Goal: Task Accomplishment & Management: Use online tool/utility

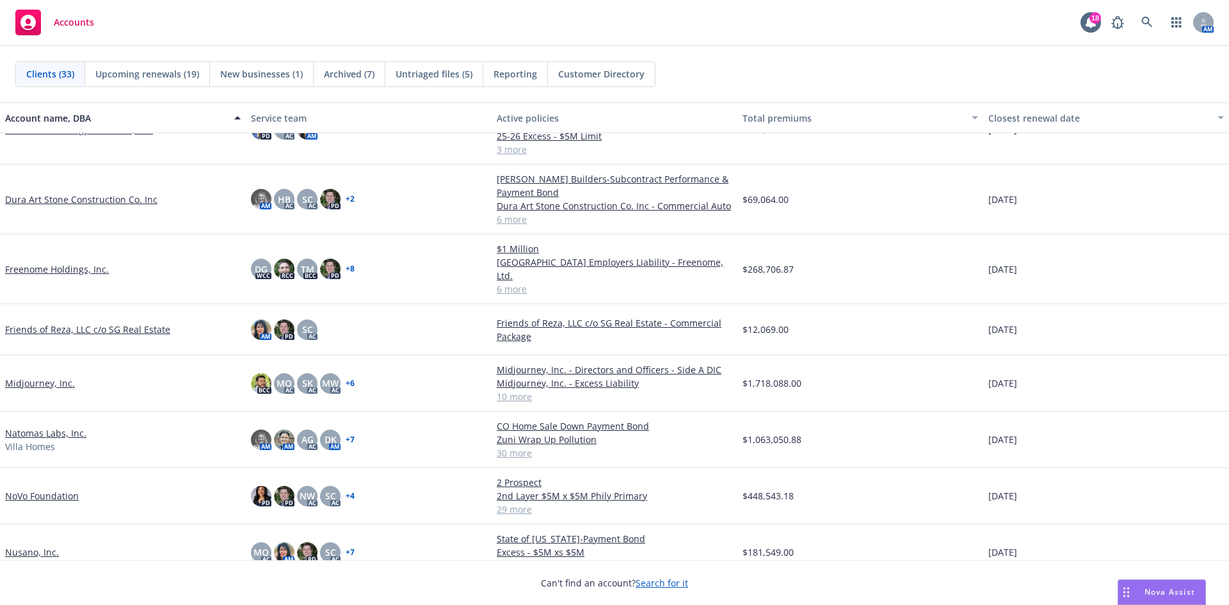
scroll to position [512, 0]
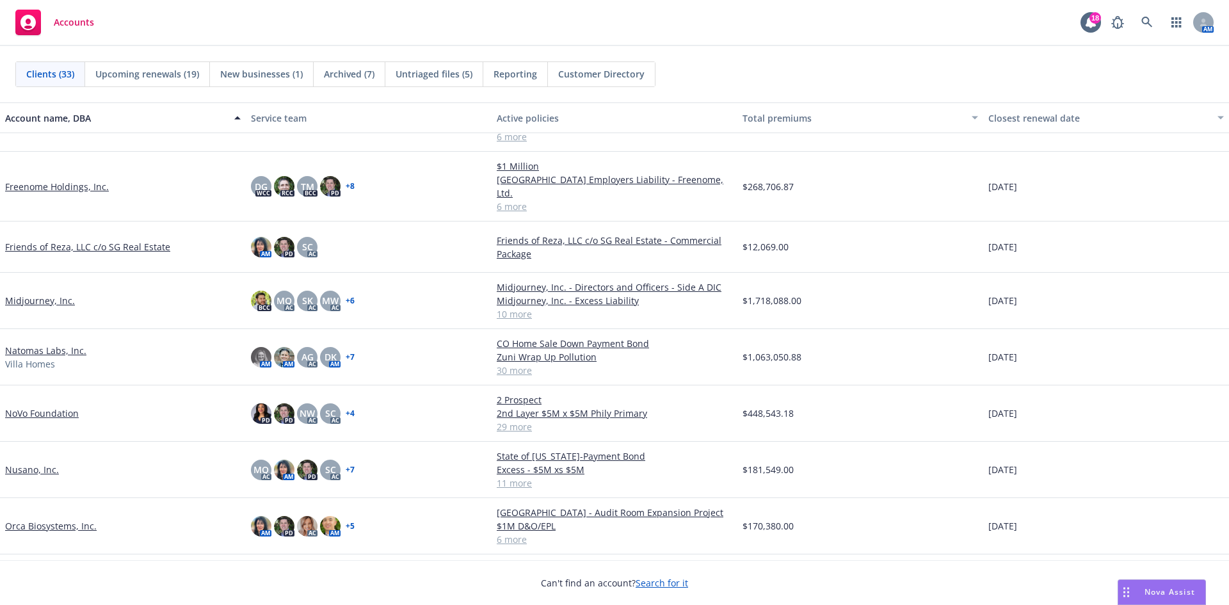
click at [48, 344] on link "Natomas Labs, Inc." at bounding box center [45, 350] width 81 height 13
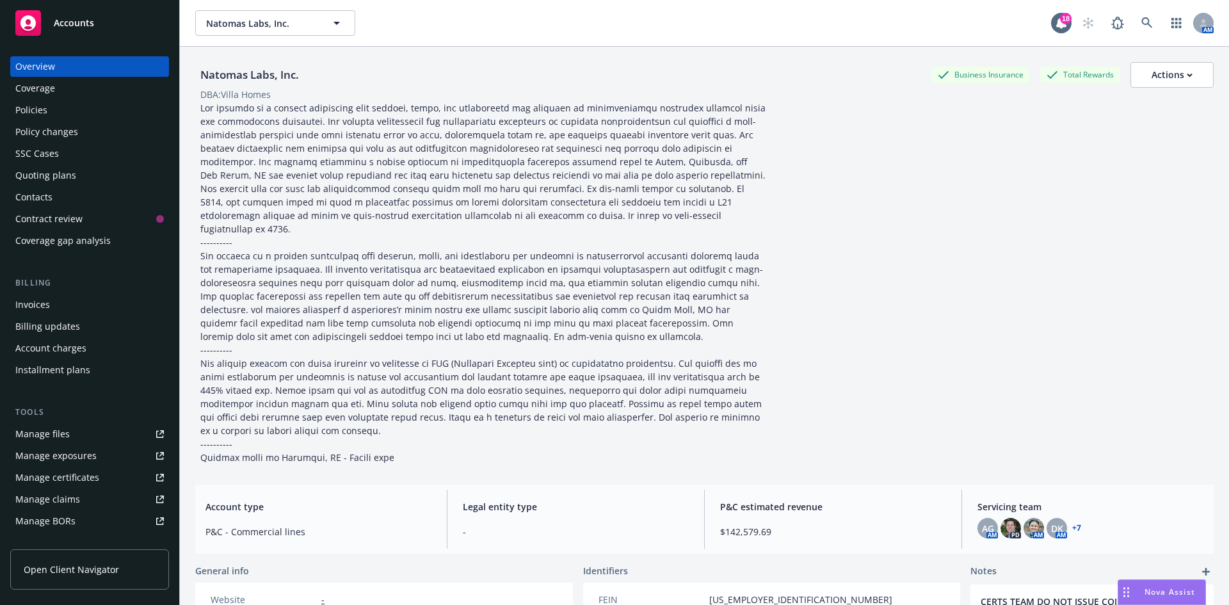
click at [53, 177] on div "Quoting plans" at bounding box center [45, 175] width 61 height 20
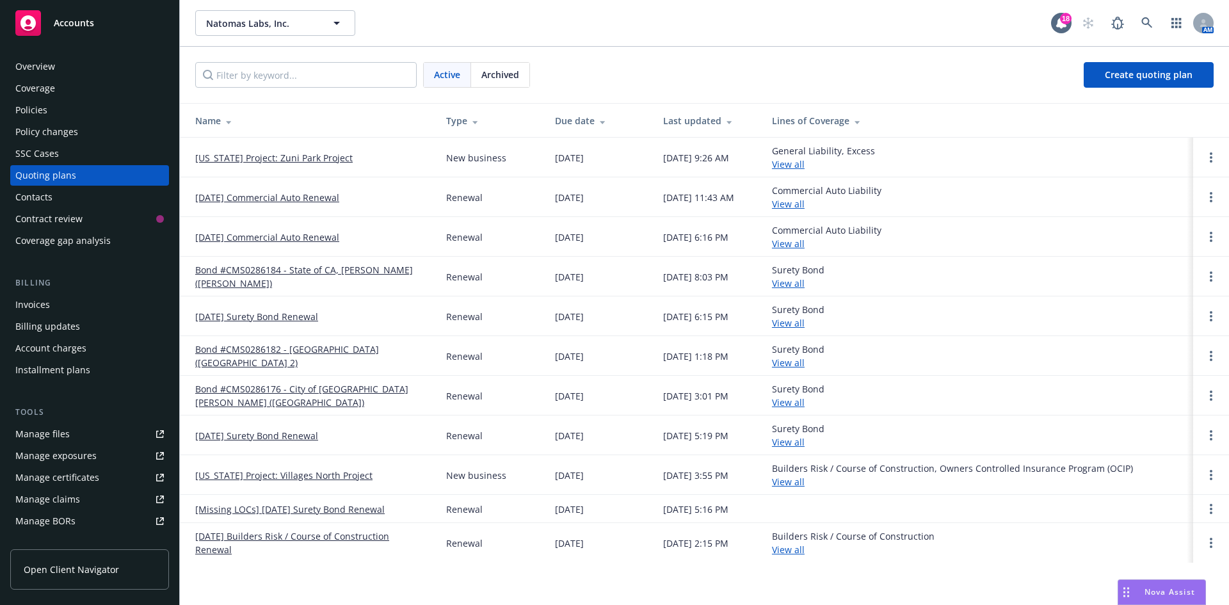
click at [282, 199] on link "[DATE] Commercial Auto Renewal" at bounding box center [267, 197] width 144 height 13
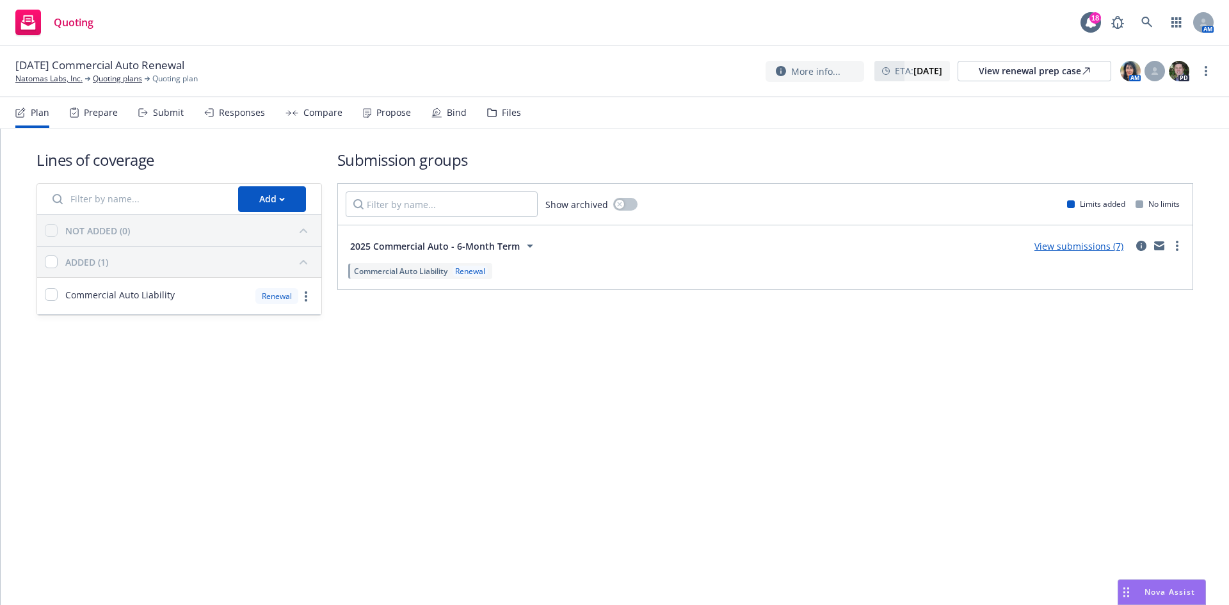
click at [1096, 242] on link "View submissions (7)" at bounding box center [1079, 246] width 89 height 12
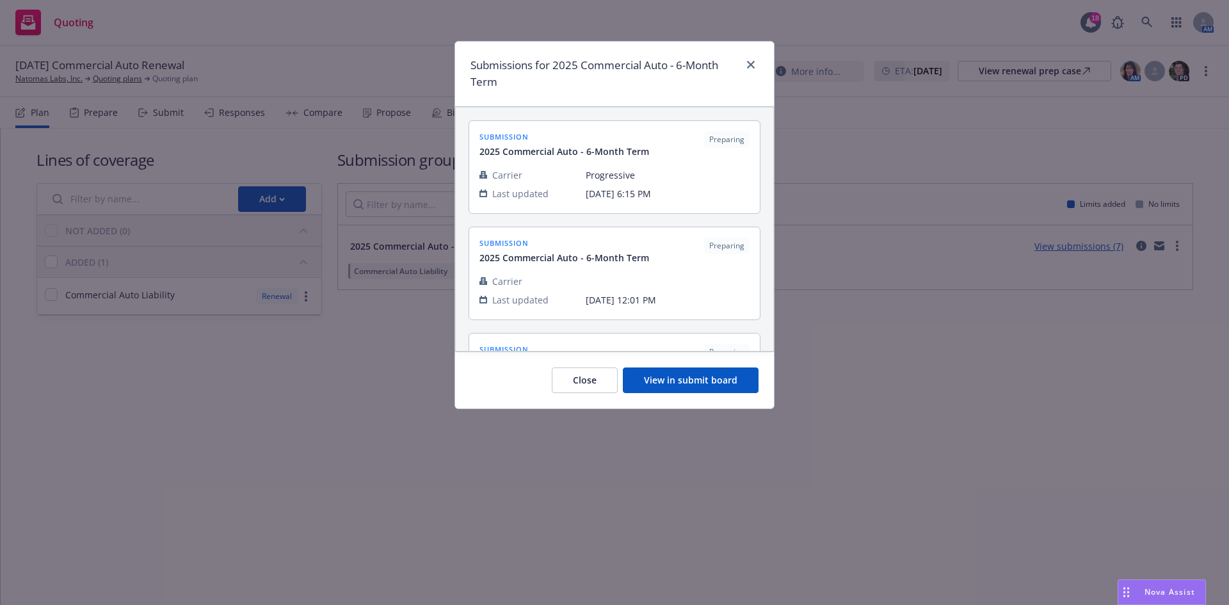
click at [697, 378] on button "View in submit board" at bounding box center [691, 381] width 136 height 26
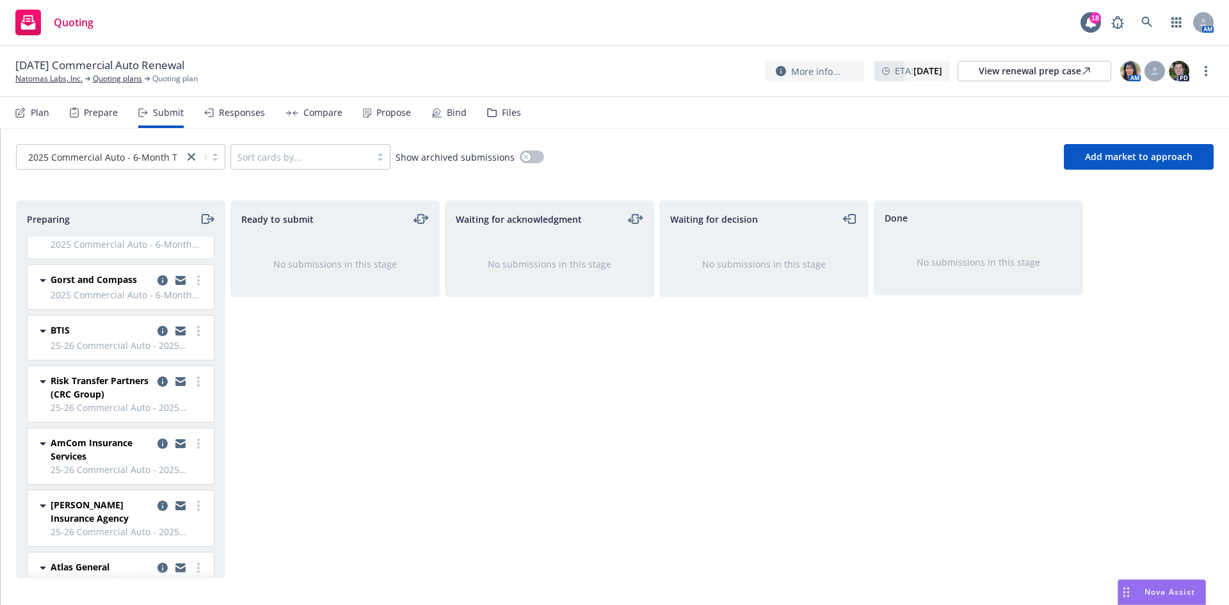
scroll to position [1, 0]
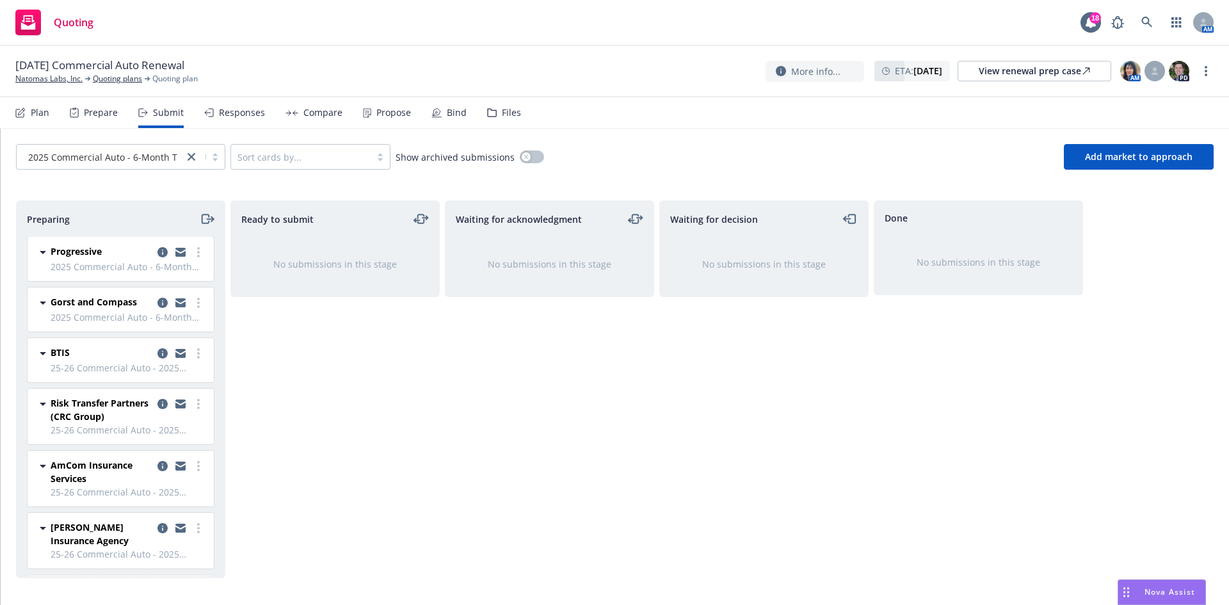
click at [487, 109] on icon at bounding box center [492, 112] width 10 height 9
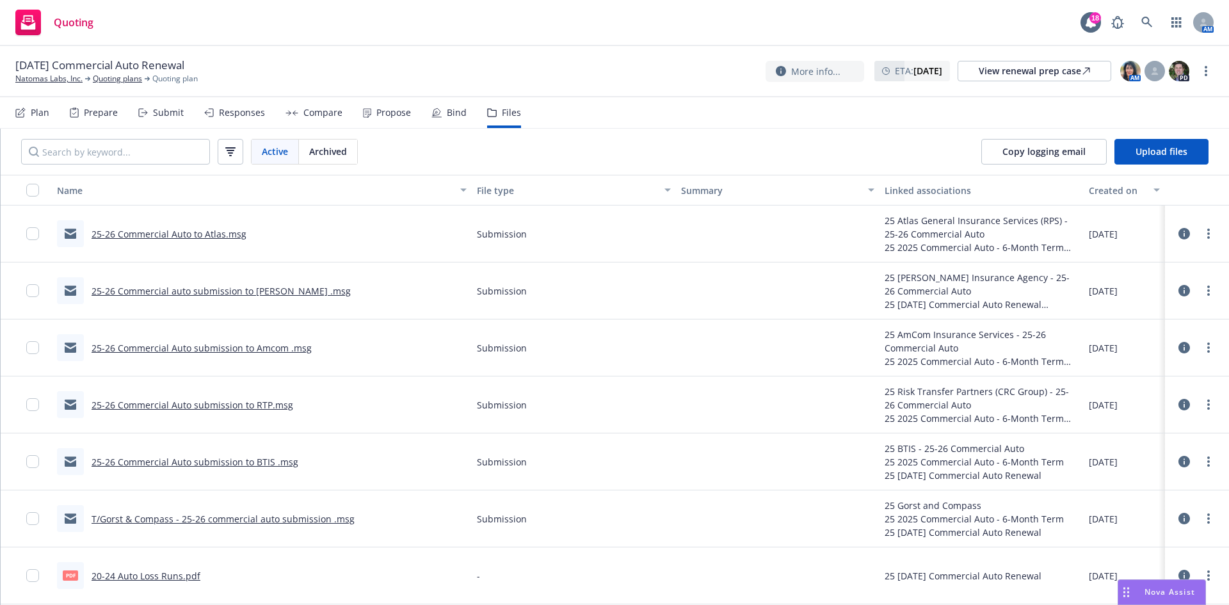
click at [33, 113] on div "Plan" at bounding box center [40, 113] width 19 height 10
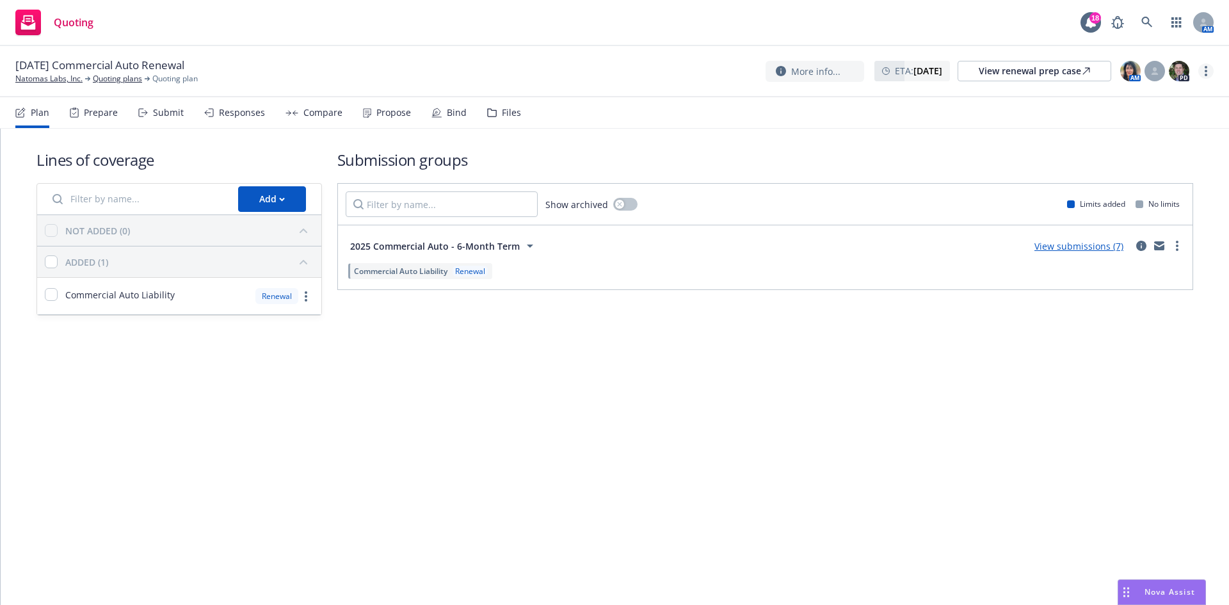
click at [1208, 73] on link "more" at bounding box center [1206, 70] width 15 height 15
click at [1163, 122] on link "Rename quoting plan" at bounding box center [1142, 123] width 143 height 26
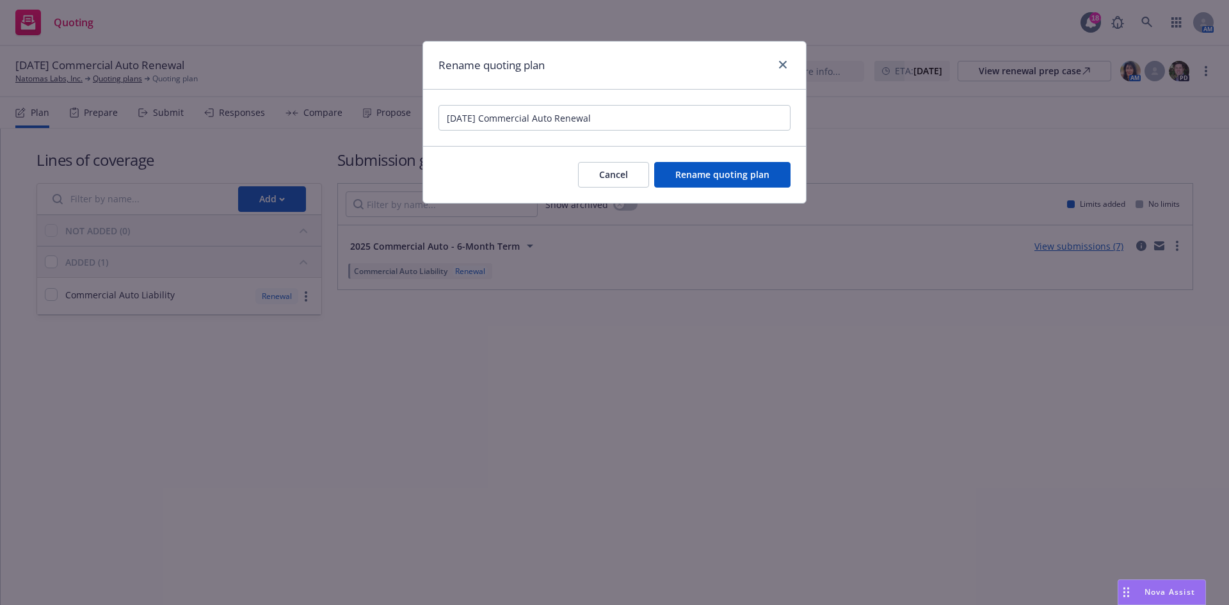
click at [477, 121] on input "[DATE] Commercial Auto Renewal" at bounding box center [615, 118] width 352 height 26
click at [491, 115] on input "[DATE] Commercial Auto Renewal" at bounding box center [615, 118] width 352 height 26
drag, startPoint x: 486, startPoint y: 114, endPoint x: 270, endPoint y: 126, distance: 216.1
click at [270, 126] on div "Rename quoting plan [DATE] Commercial Auto Renewal Cancel Rename quoting plan" at bounding box center [614, 302] width 1229 height 605
click at [576, 118] on input "Commercial Auto Renewal" at bounding box center [615, 118] width 352 height 26
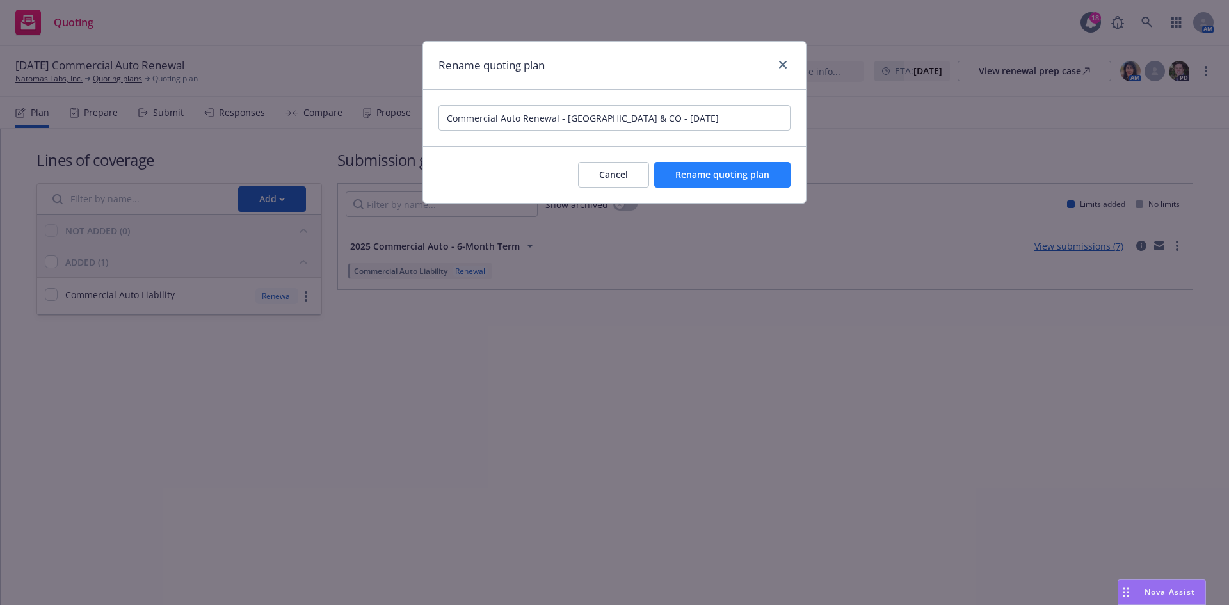
type input "Commercial Auto Renewal - [GEOGRAPHIC_DATA] & CO - [DATE]"
click at [709, 185] on button "Rename quoting plan" at bounding box center [722, 175] width 136 height 26
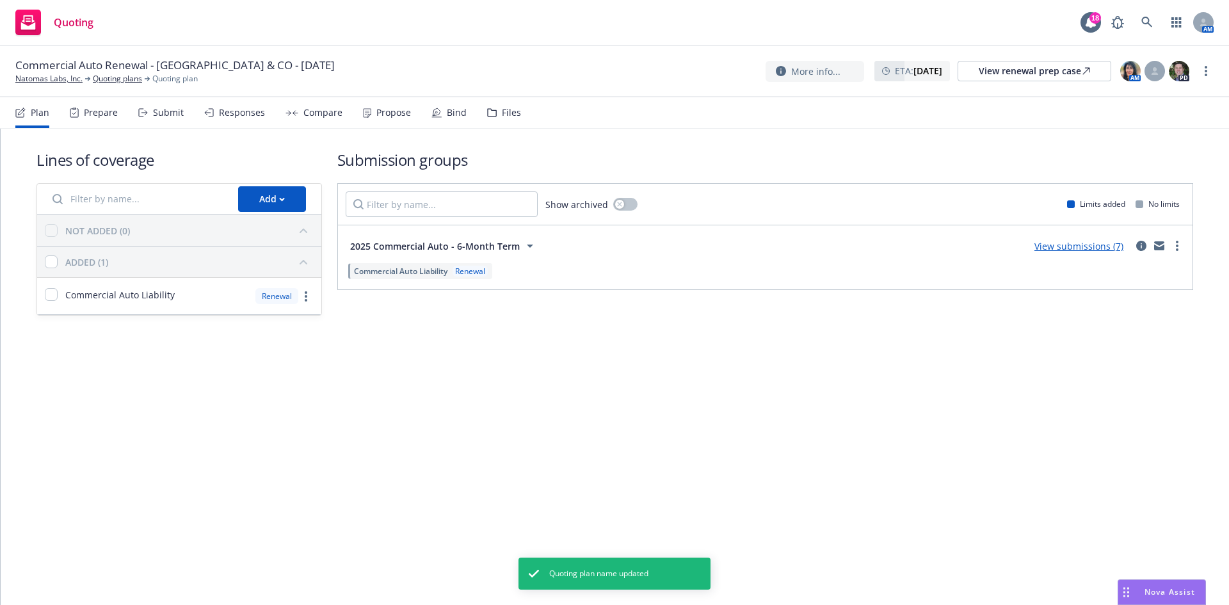
click at [1069, 244] on link "View submissions (7)" at bounding box center [1079, 246] width 89 height 12
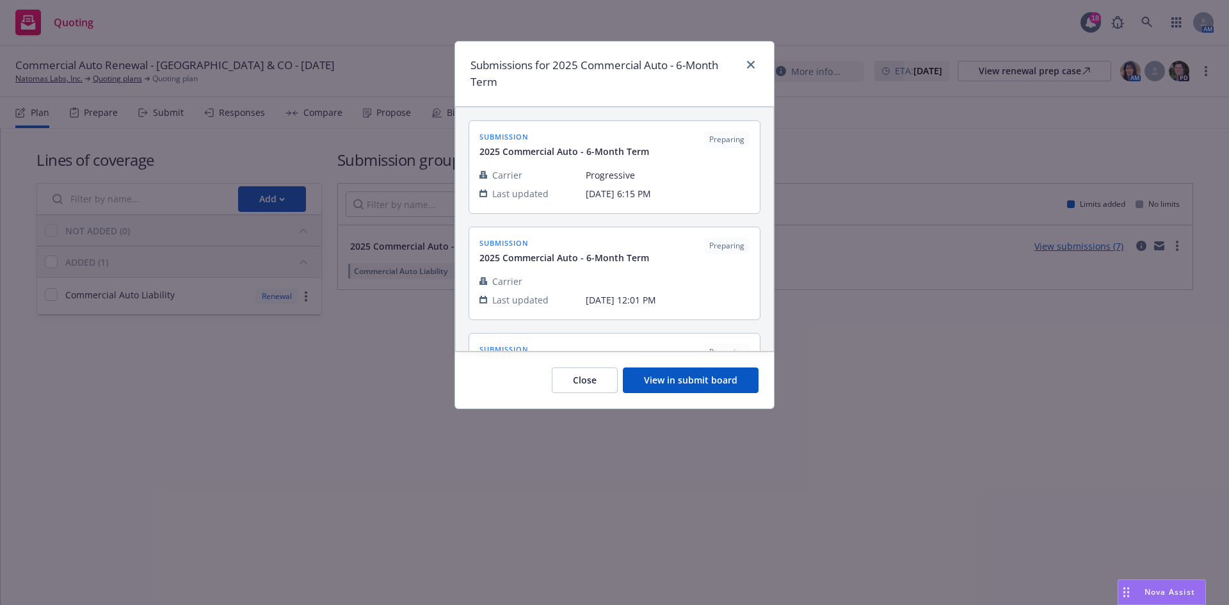
click at [674, 373] on button "View in submit board" at bounding box center [691, 381] width 136 height 26
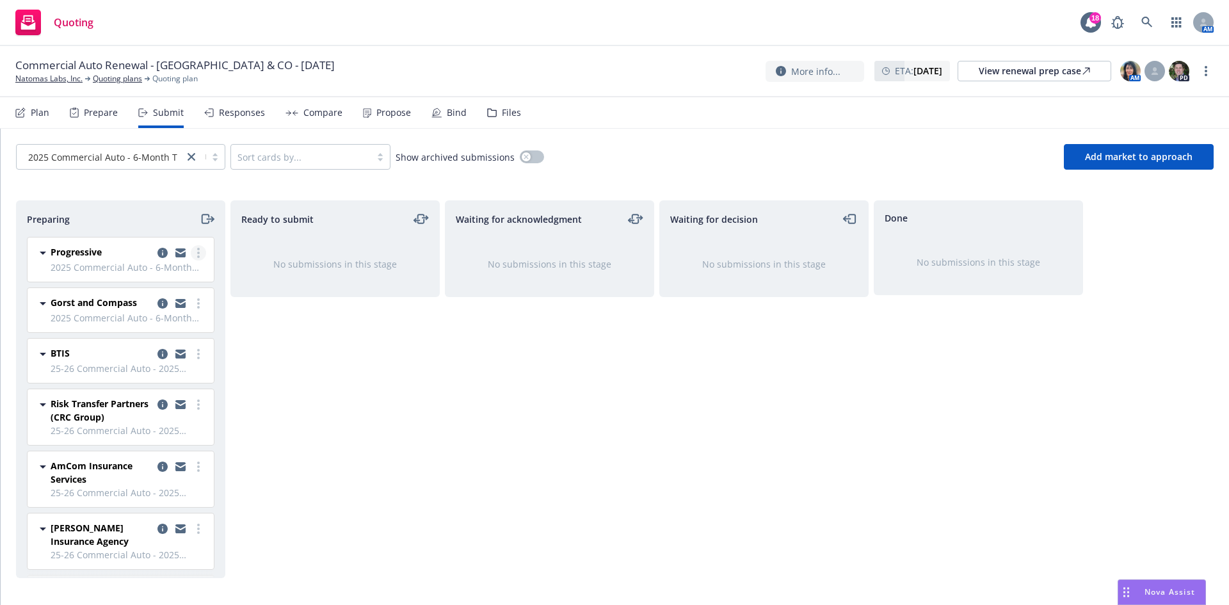
click at [197, 250] on icon "more" at bounding box center [198, 253] width 3 height 10
click at [158, 253] on icon "copy logging email" at bounding box center [163, 253] width 10 height 10
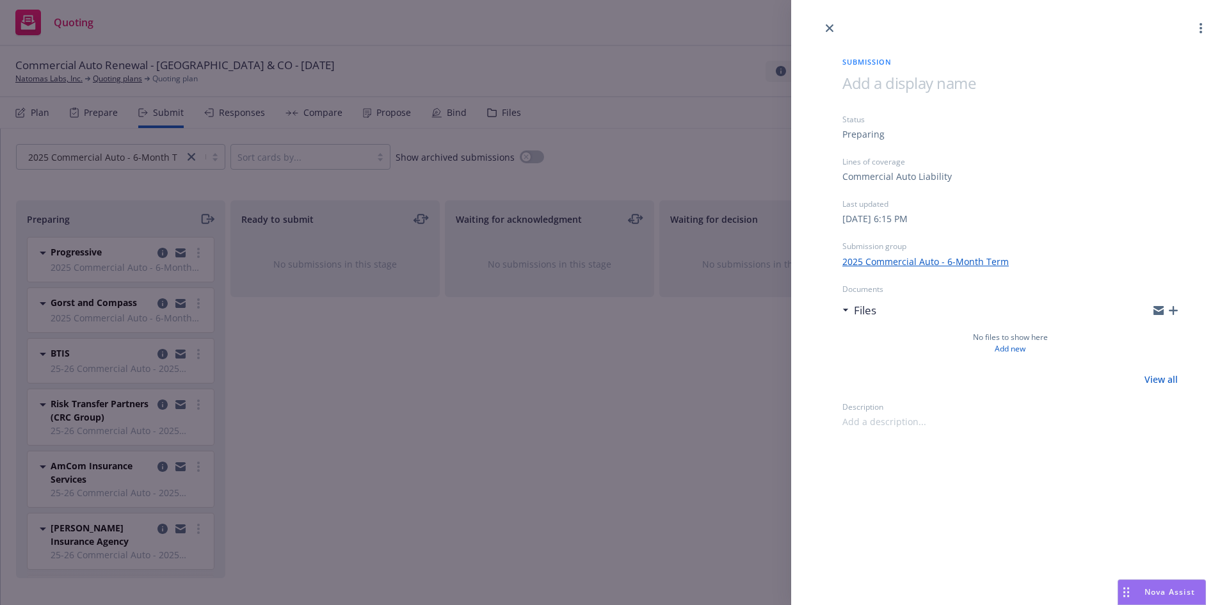
click at [269, 313] on div "Submission Status Preparing Lines of coverage Commercial Auto Liability Last up…" at bounding box center [614, 302] width 1229 height 605
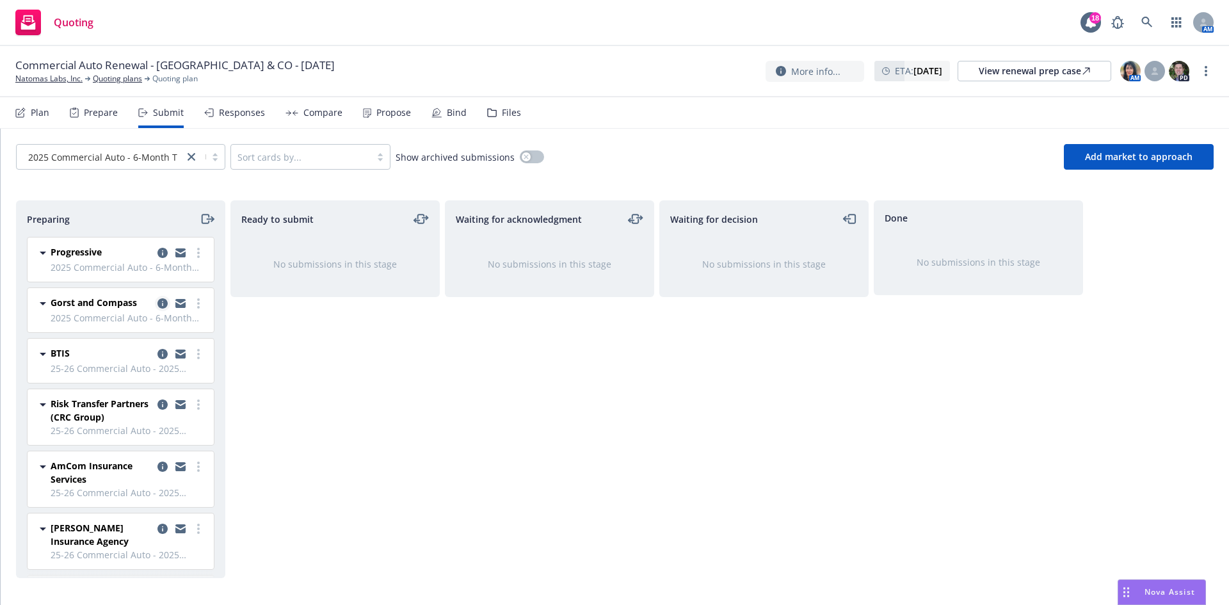
click at [158, 304] on icon "copy logging email" at bounding box center [163, 303] width 10 height 10
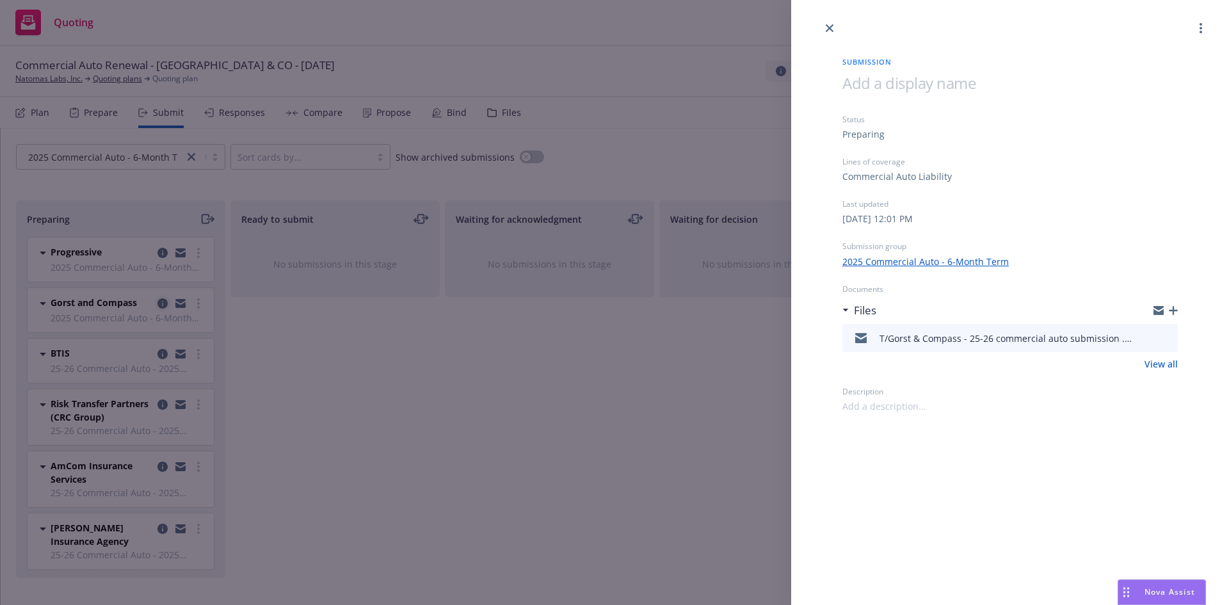
click at [152, 304] on div "Submission Status Preparing Lines of coverage Commercial Auto Liability Last up…" at bounding box center [614, 302] width 1229 height 605
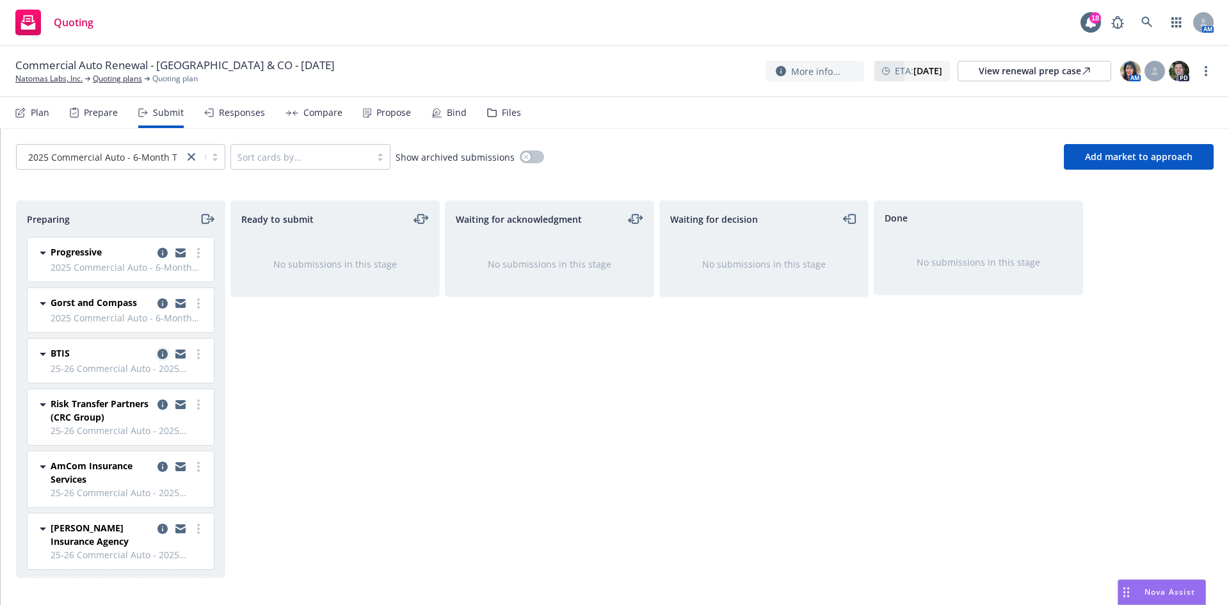
click at [155, 355] on link "copy logging email" at bounding box center [162, 353] width 15 height 15
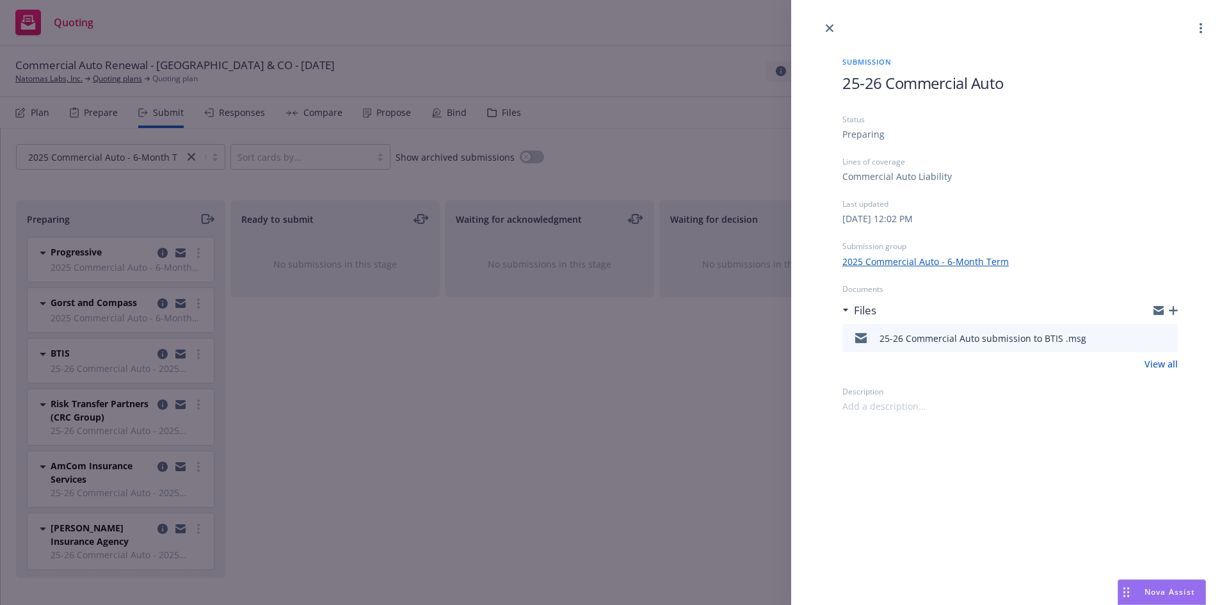
click at [323, 422] on div "Submission 25-26 Commercial Auto Status Preparing Lines of coverage Commercial …" at bounding box center [614, 302] width 1229 height 605
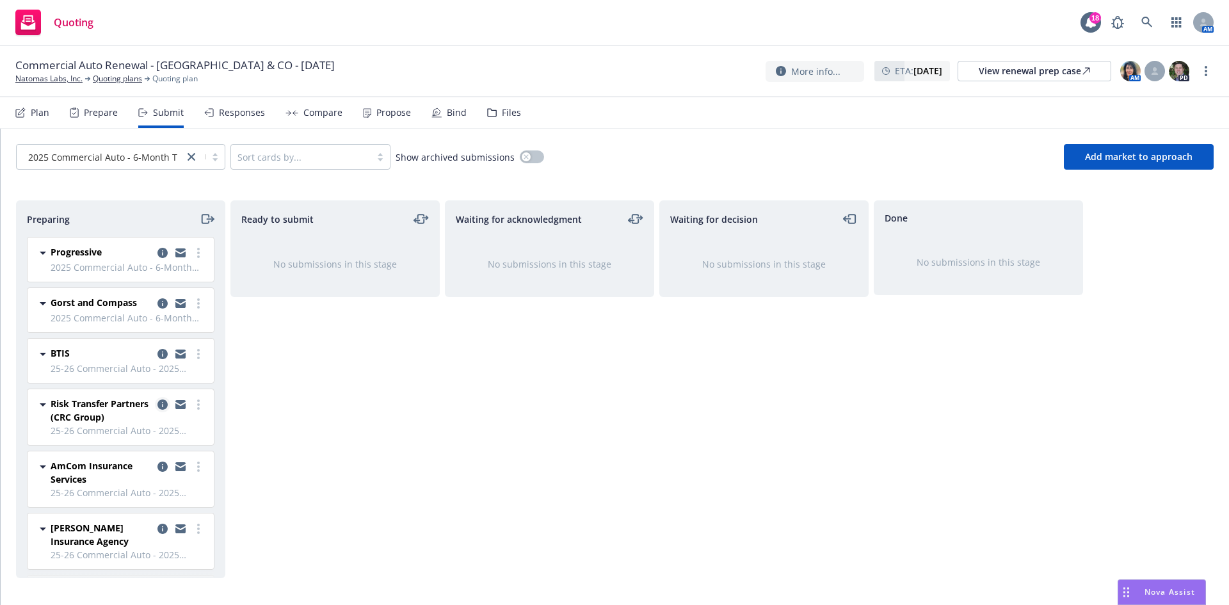
click at [158, 403] on icon "copy logging email" at bounding box center [163, 405] width 10 height 10
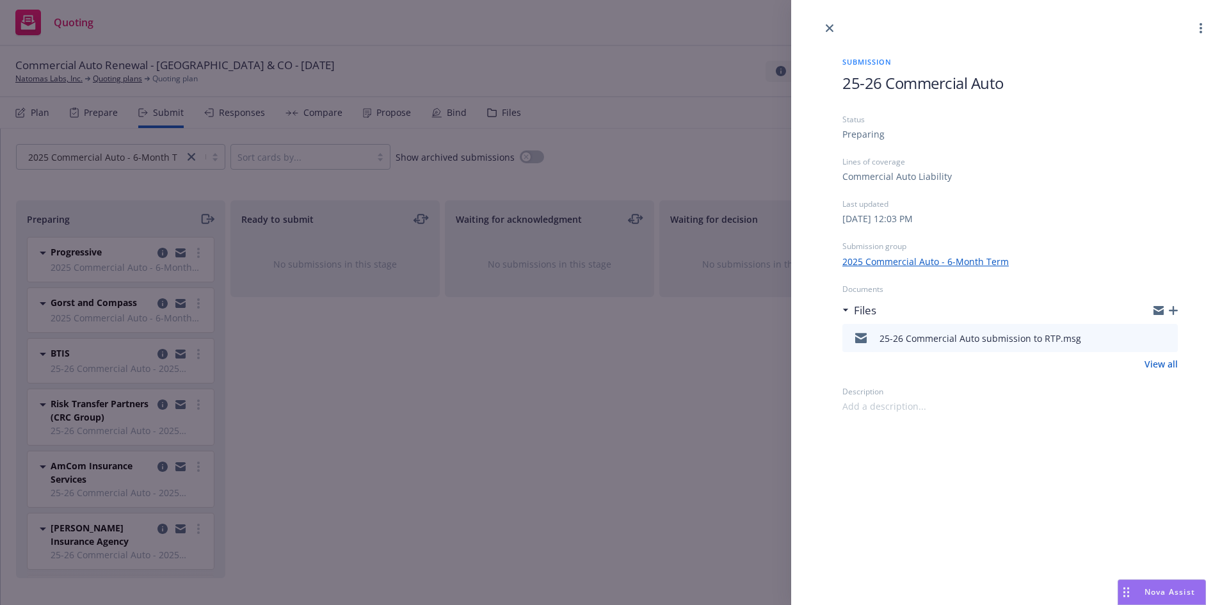
click at [303, 186] on div "Submission 25-26 Commercial Auto Status Preparing Lines of coverage Commercial …" at bounding box center [614, 302] width 1229 height 605
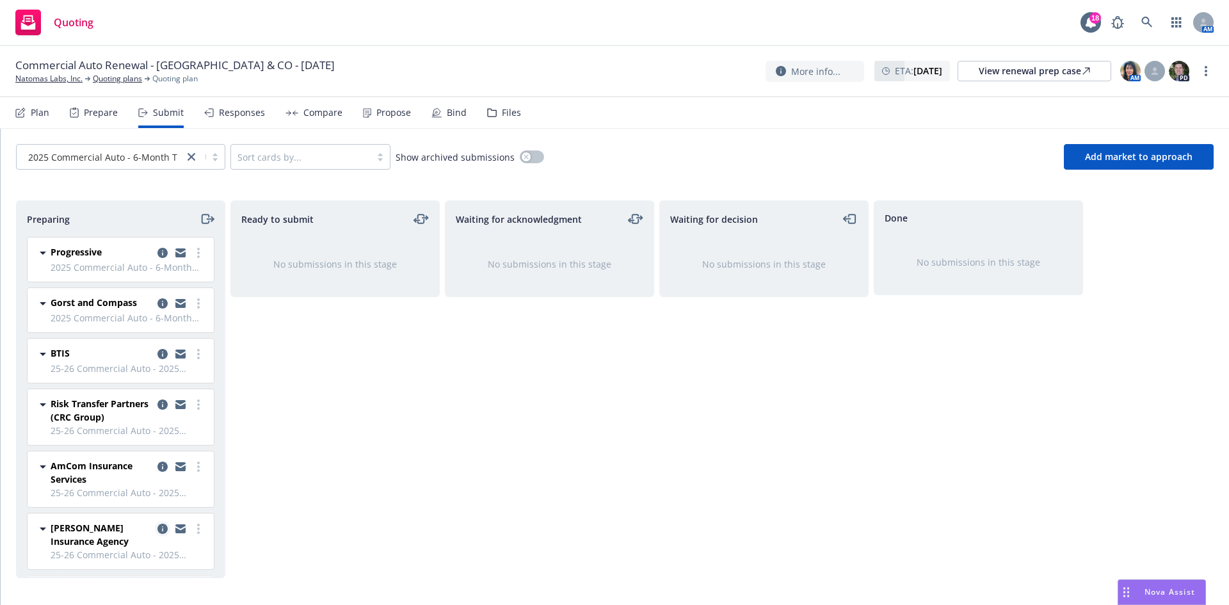
click at [158, 527] on icon "copy logging email" at bounding box center [163, 529] width 10 height 10
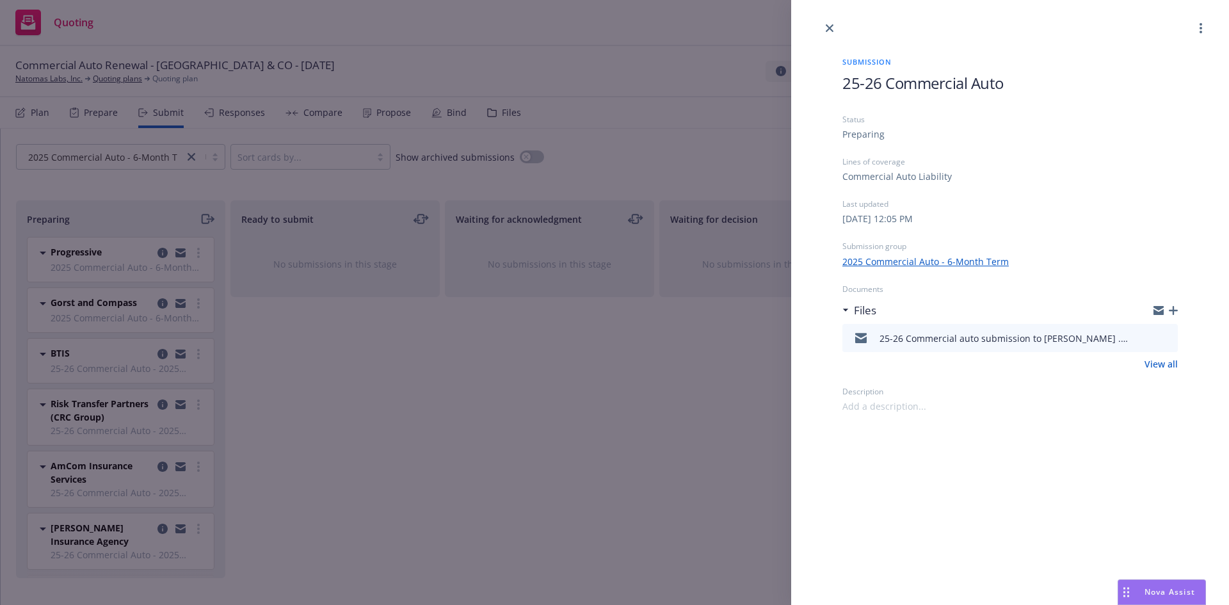
click at [326, 485] on div "Submission 25-26 Commercial Auto Status Preparing Lines of coverage Commercial …" at bounding box center [614, 302] width 1229 height 605
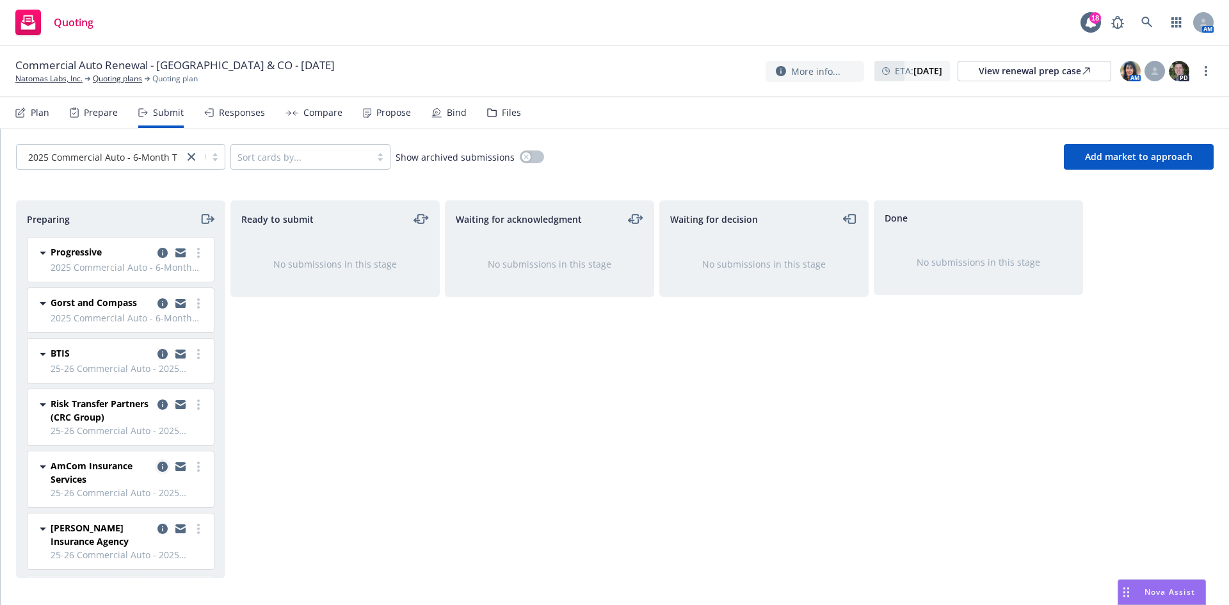
click at [155, 464] on link "copy logging email" at bounding box center [162, 466] width 15 height 15
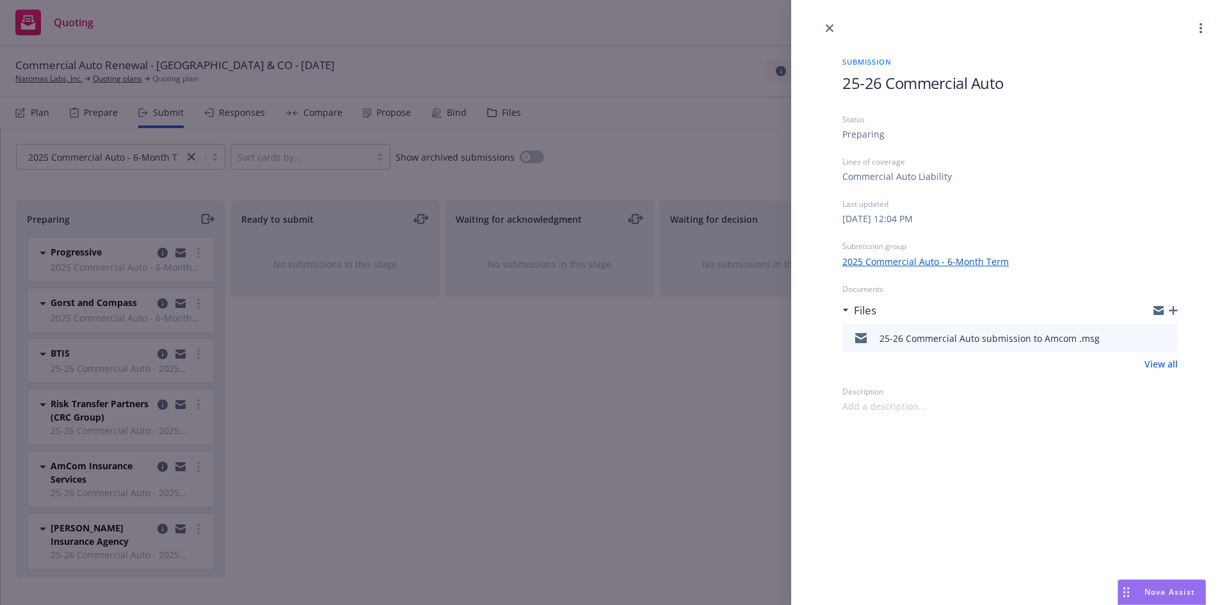
click at [377, 458] on div "Submission 25-26 Commercial Auto Status Preparing Lines of coverage Commercial …" at bounding box center [614, 302] width 1229 height 605
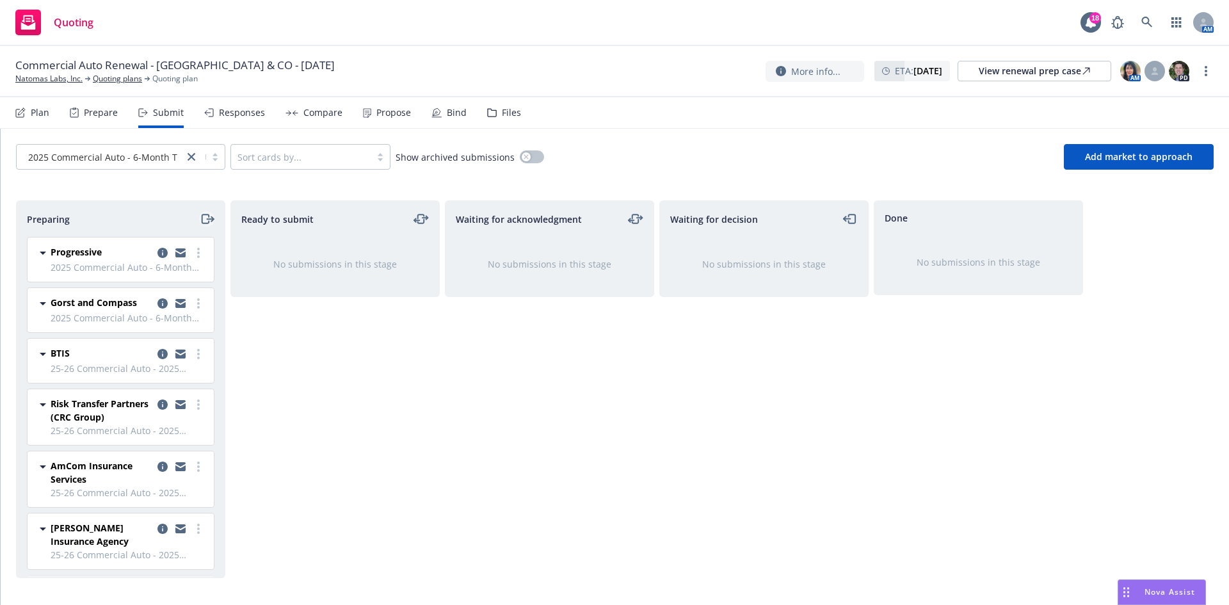
click at [207, 215] on icon "moveRight" at bounding box center [205, 218] width 7 height 9
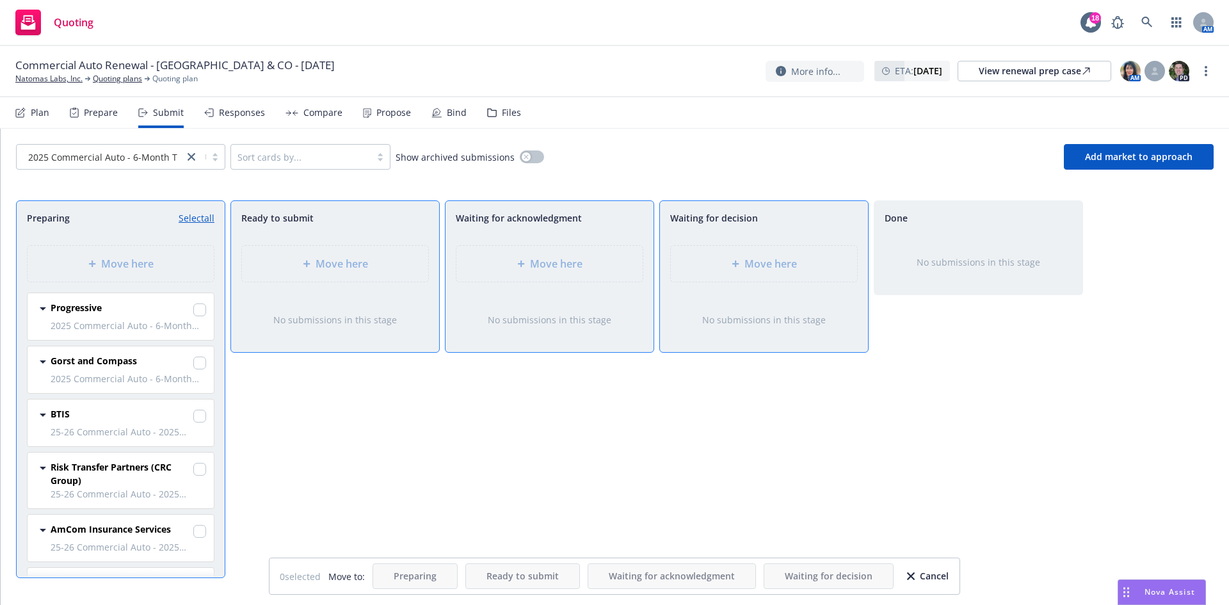
click at [203, 220] on link "Select all" at bounding box center [197, 217] width 36 height 13
checkbox input "true"
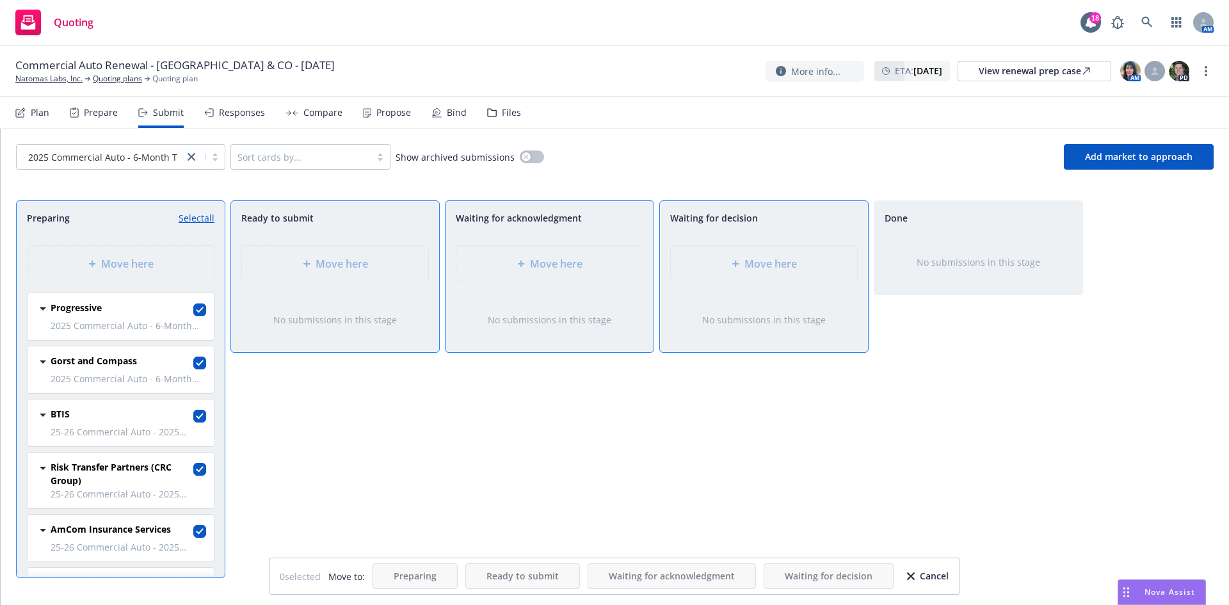
checkbox input "true"
click at [775, 268] on span "Move here" at bounding box center [771, 263] width 53 height 15
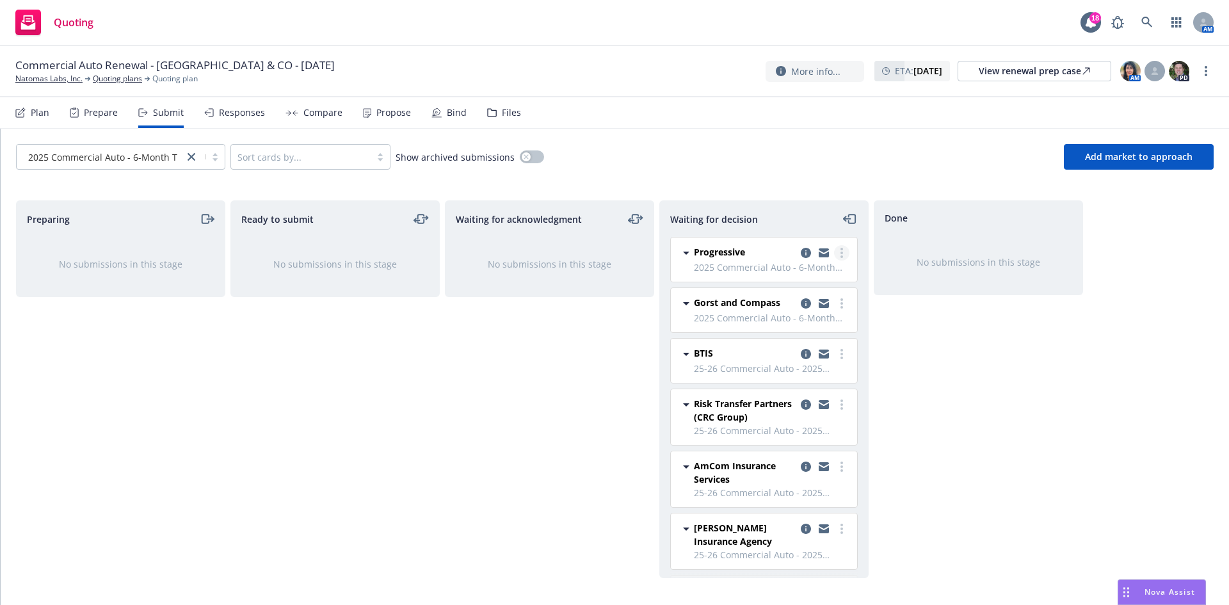
click at [834, 255] on link "more" at bounding box center [841, 252] width 15 height 15
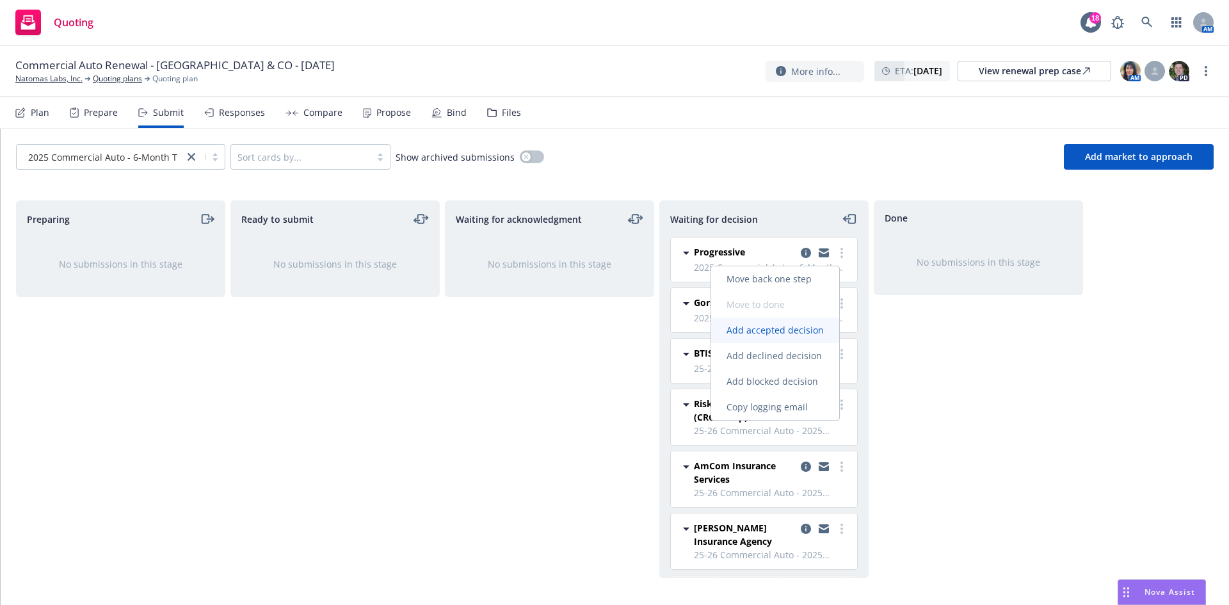
click at [800, 327] on span "Add accepted decision" at bounding box center [775, 330] width 128 height 12
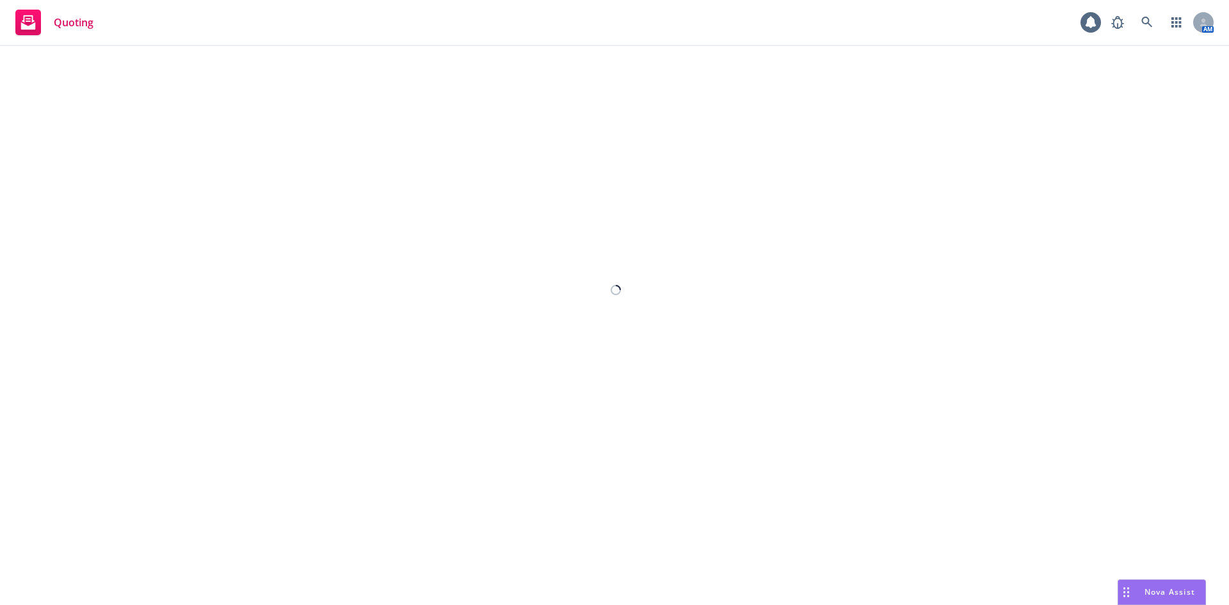
select select "6"
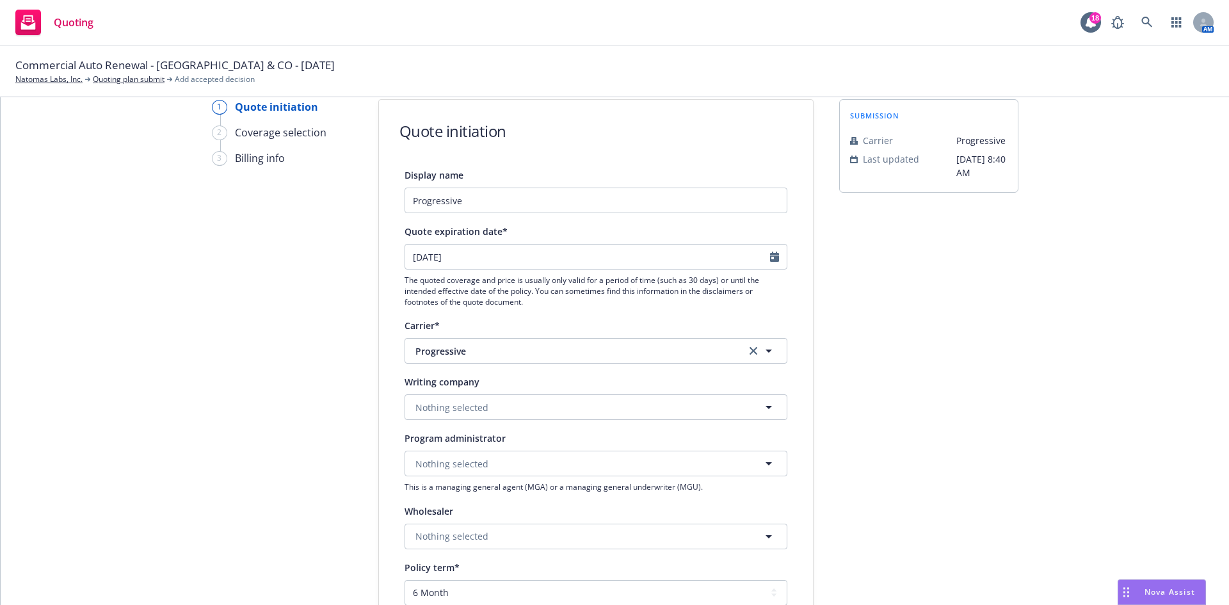
scroll to position [64, 0]
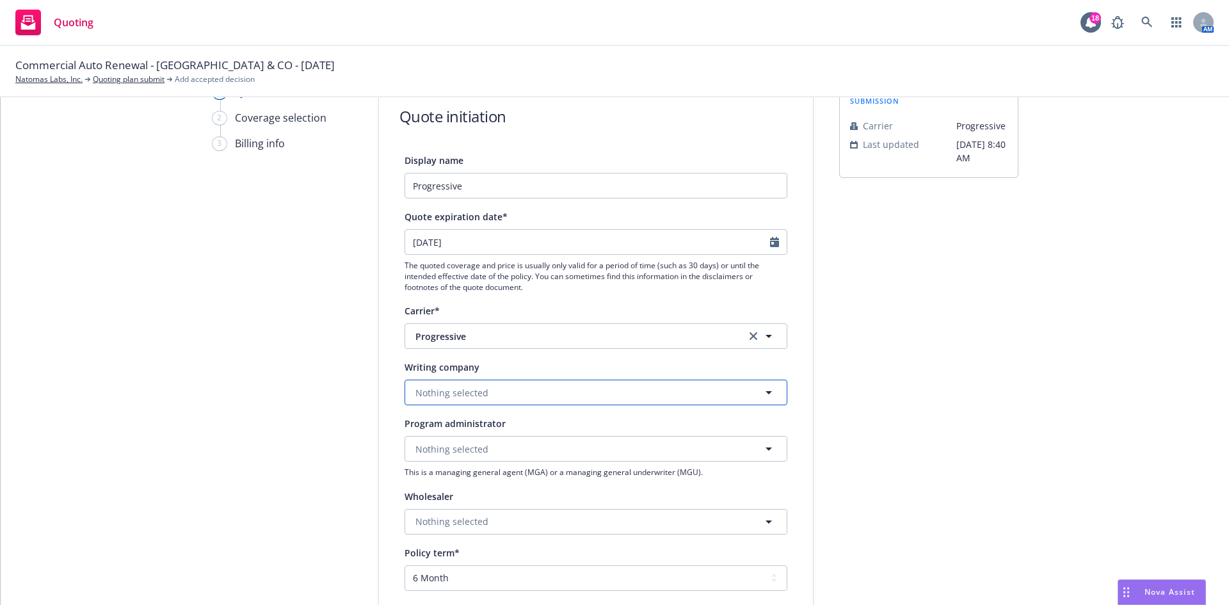
click at [575, 399] on button "Nothing selected" at bounding box center [596, 393] width 383 height 26
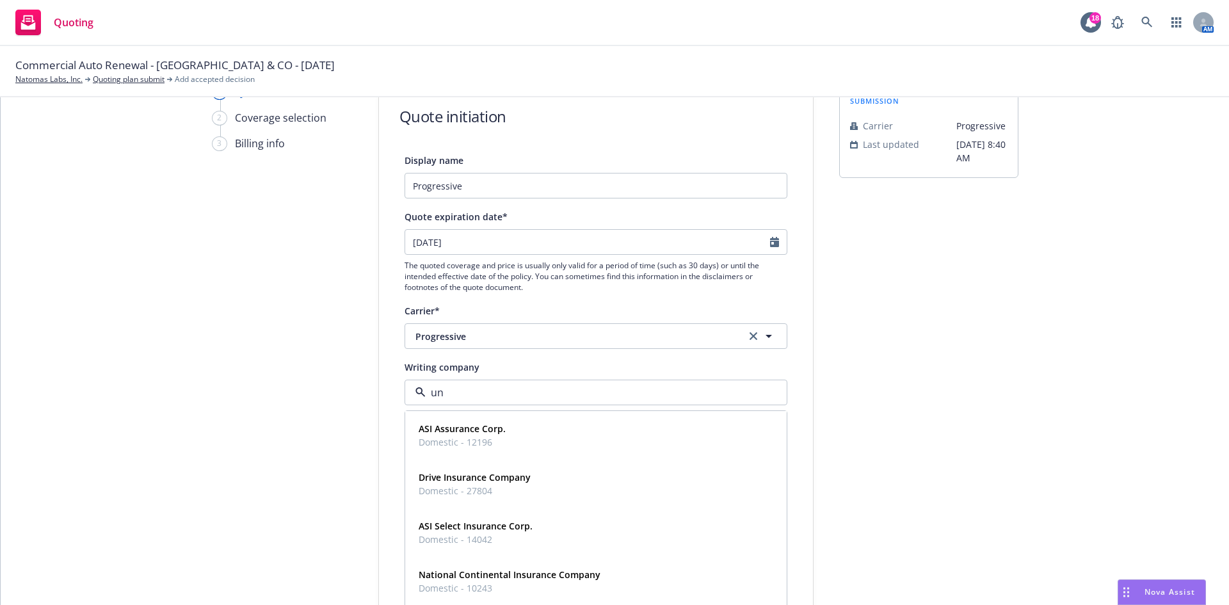
type input "uni"
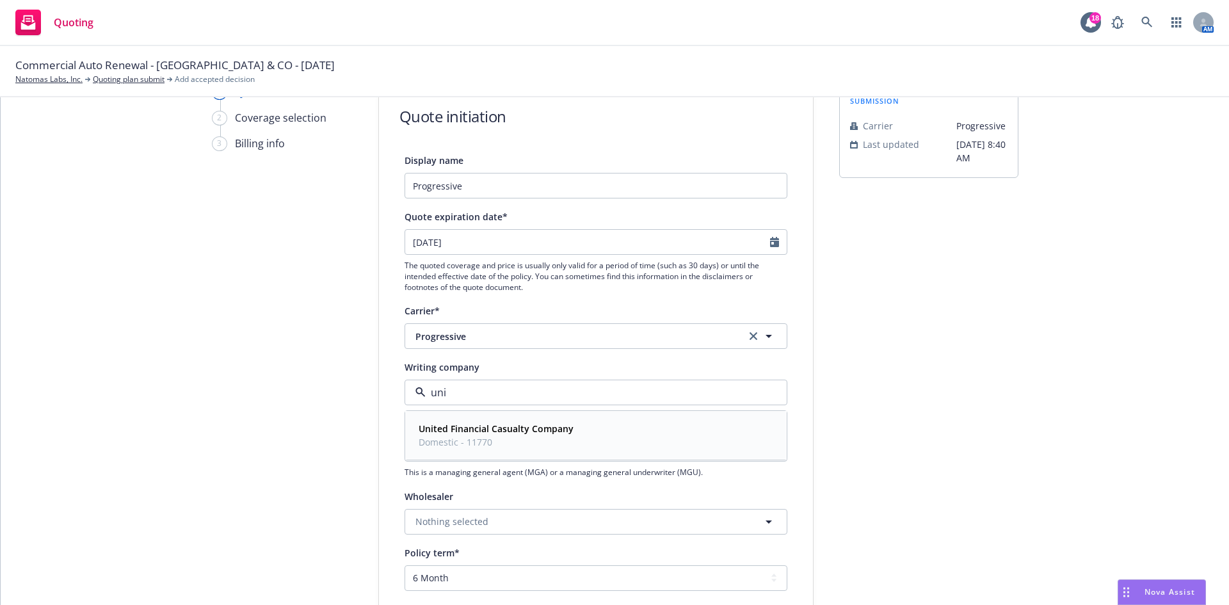
click at [568, 421] on div "United Financial Casualty Company Domestic - 11770" at bounding box center [495, 435] width 163 height 32
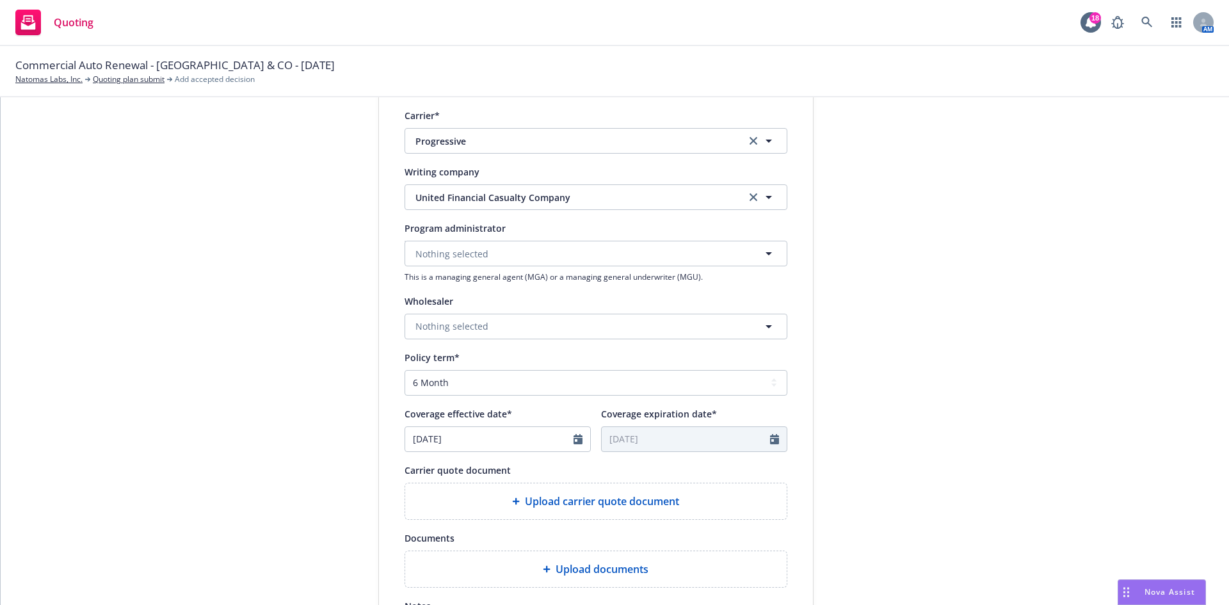
scroll to position [384, 0]
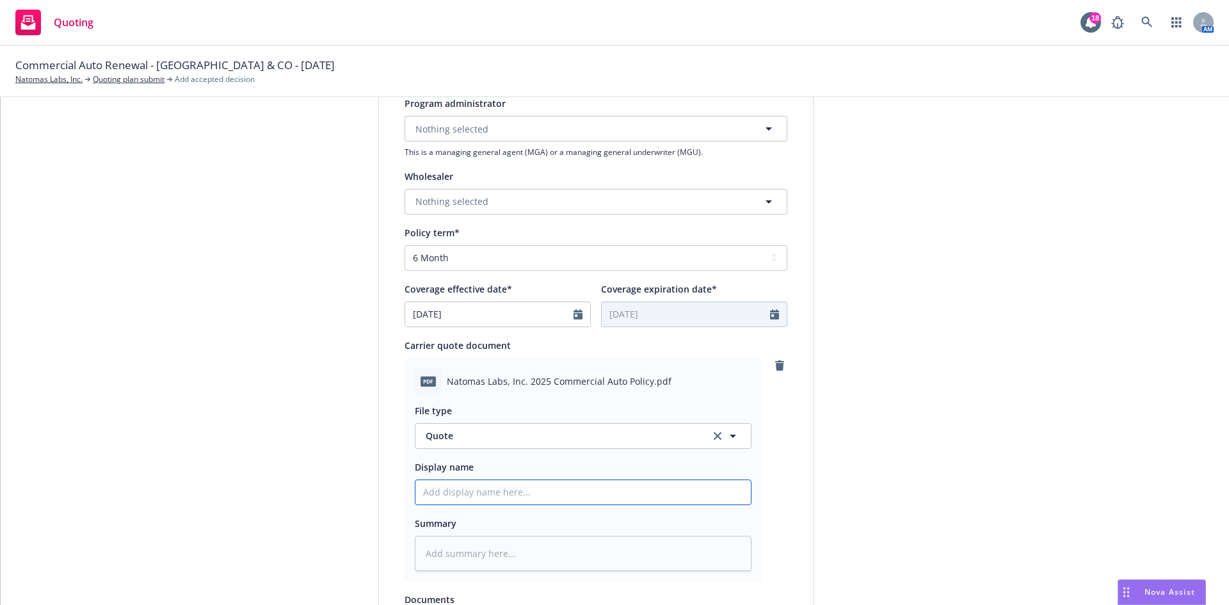
click at [524, 490] on input "Display name" at bounding box center [583, 492] width 335 height 24
type textarea "x"
type input "P"
type textarea "x"
type input "Pr"
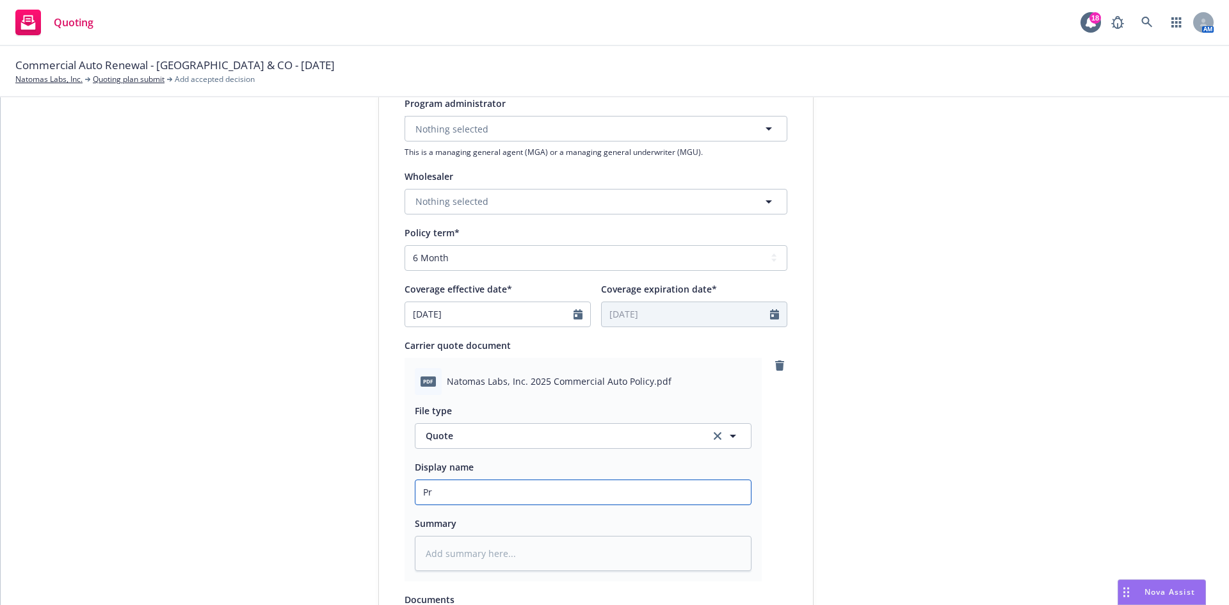
type textarea "x"
type input "Pro"
type textarea "x"
type input "Prog"
type textarea "x"
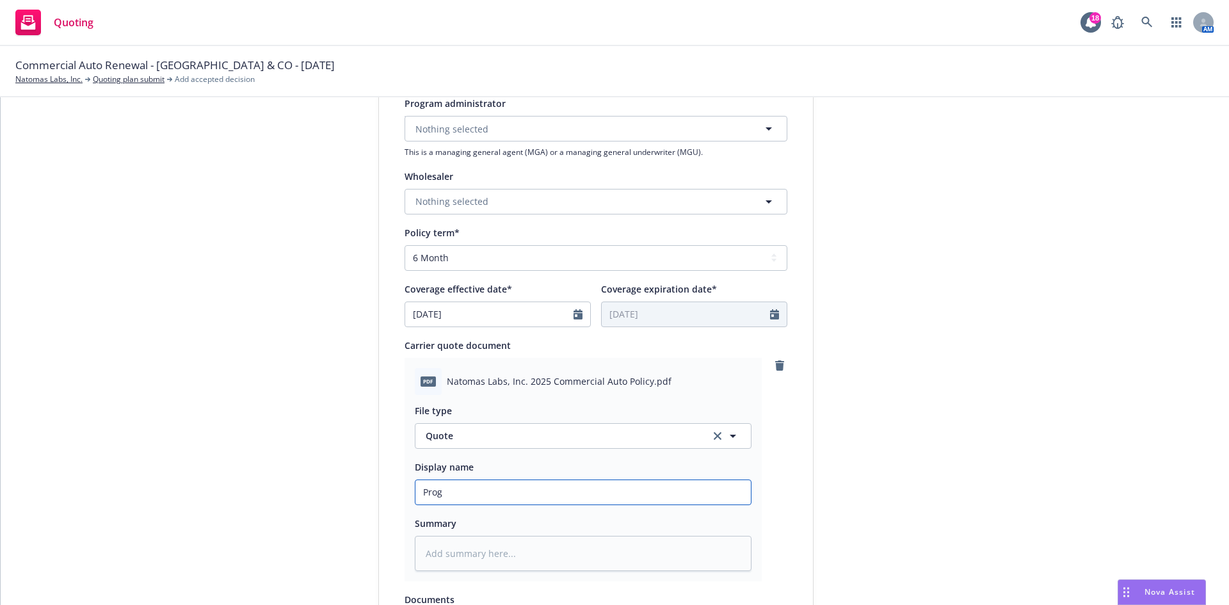
type input "Progr"
type textarea "x"
type input "Progre"
type textarea "x"
type input "Progres"
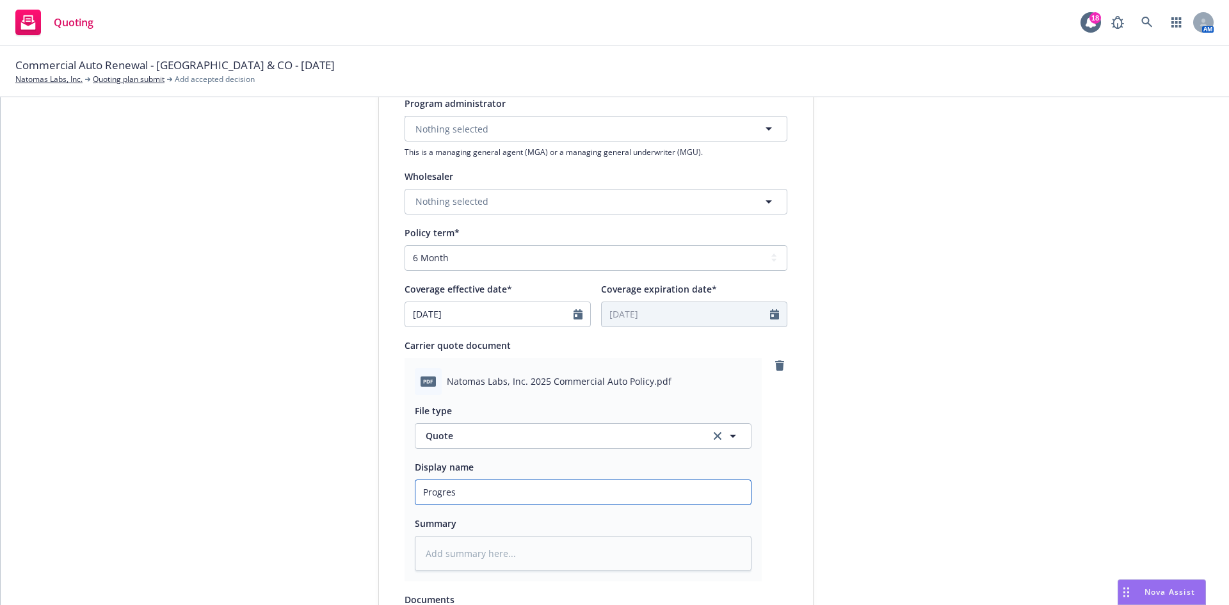
type textarea "x"
type input "Progress"
type textarea "x"
type input "Progressi"
type textarea "x"
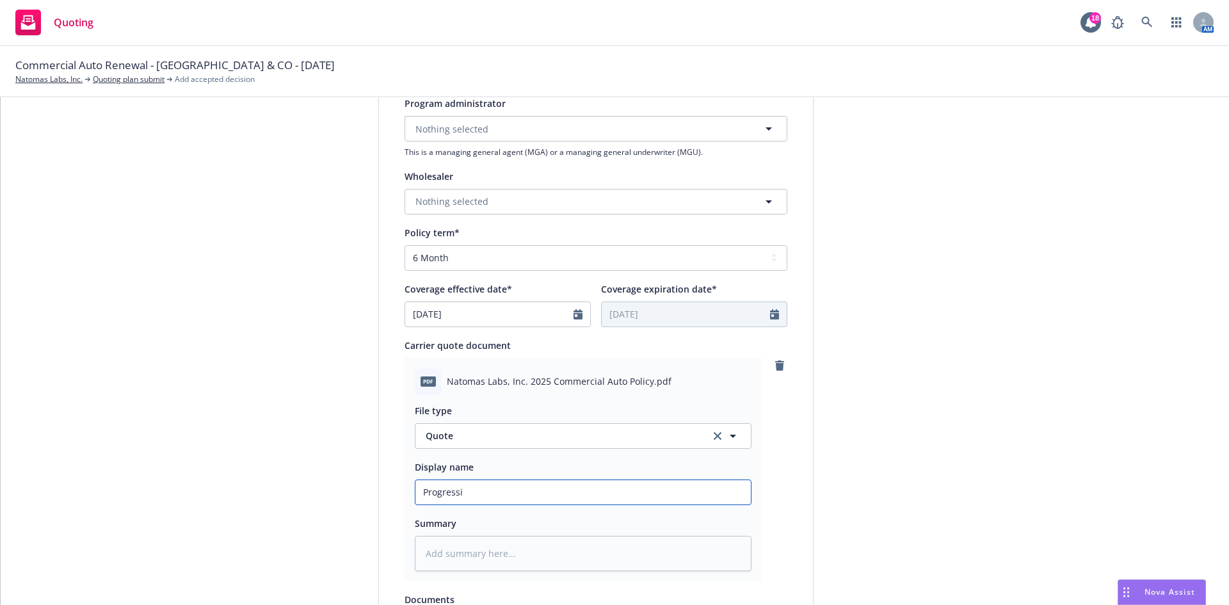
type input "Progressiv"
type textarea "x"
type input "Progressive"
type textarea "x"
type input "Progressive"
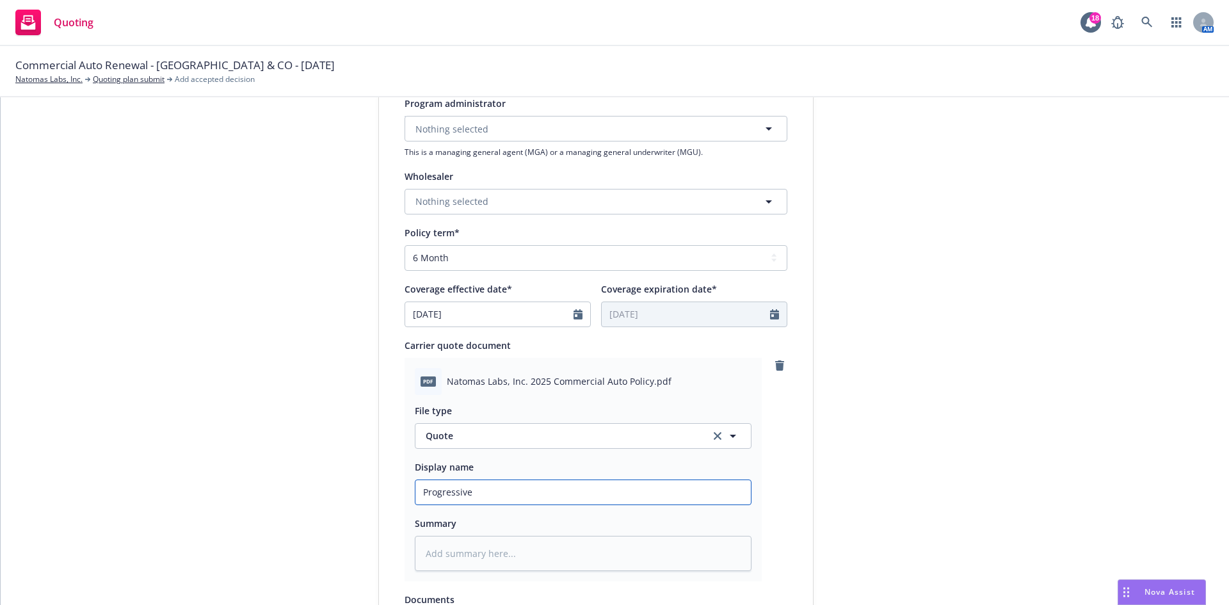
type textarea "x"
type input "Progressive R"
type textarea "x"
type input "Progressive Re"
type textarea "x"
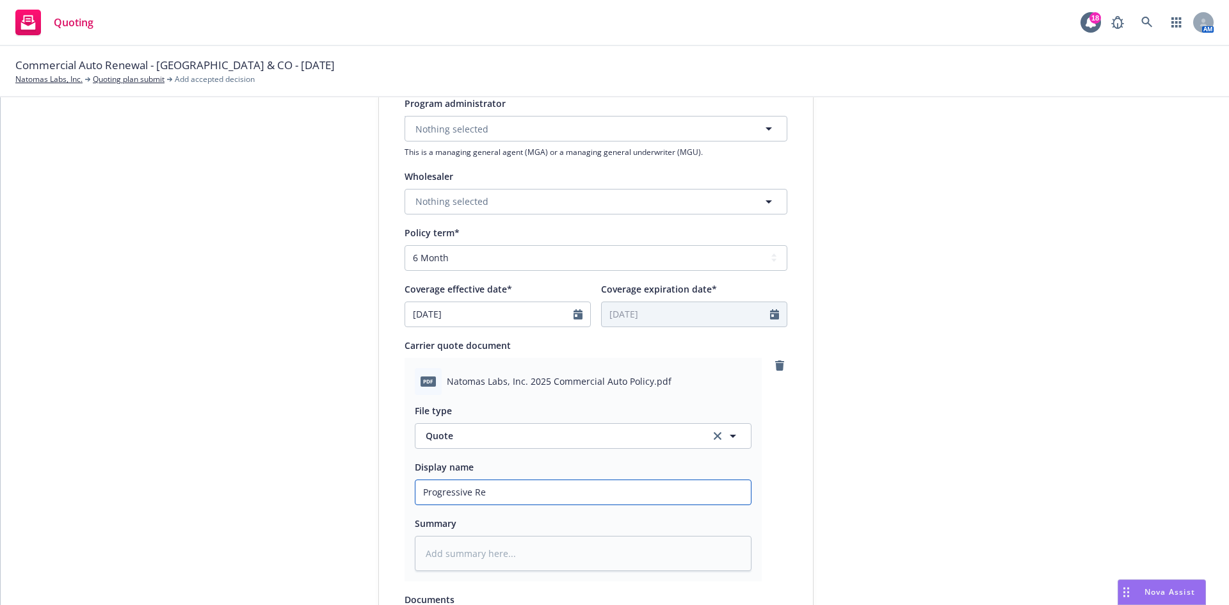
type input "Progressive Ren"
type textarea "x"
type input "Progressive [PERSON_NAME]"
type textarea "x"
type input "Progressive Renew"
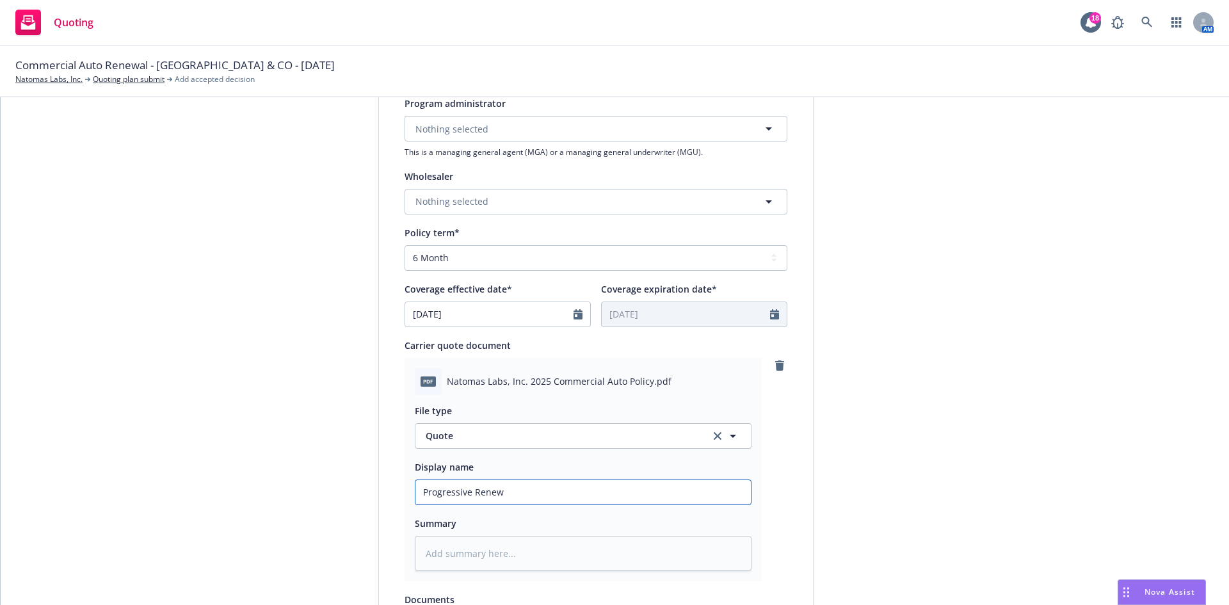
type textarea "x"
type input "Progressive Renewa"
type textarea "x"
type input "Progressive Renewal"
type textarea "x"
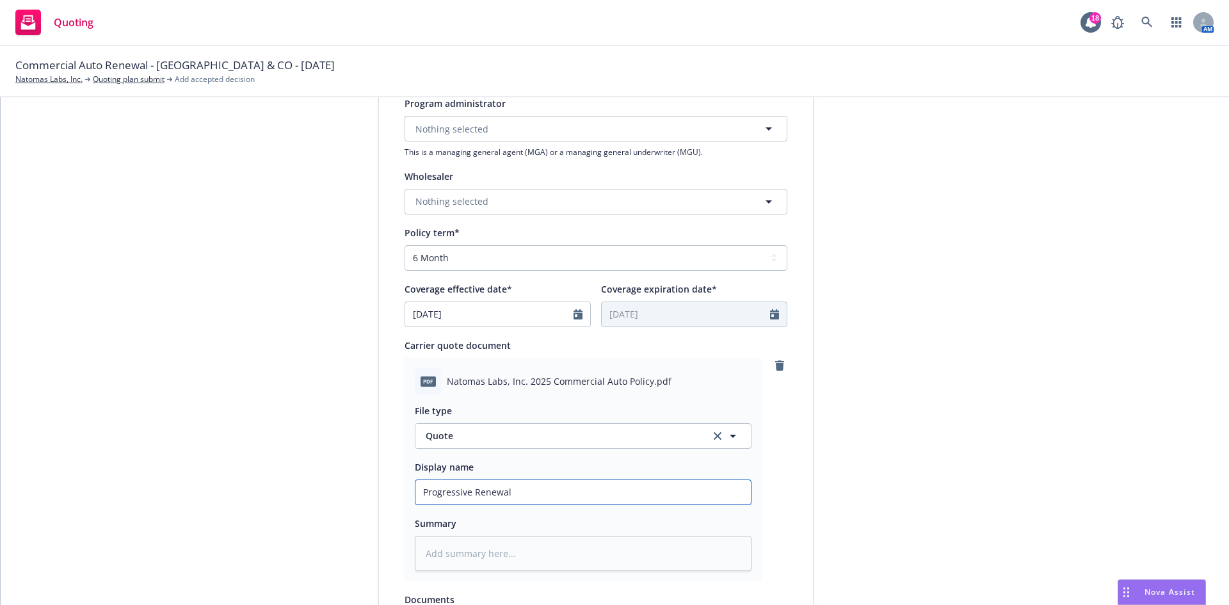
type input "Progressive Renewal"
type textarea "x"
type input "Progressive Renewal O"
type textarea "x"
type input "Progressive Renewal Of"
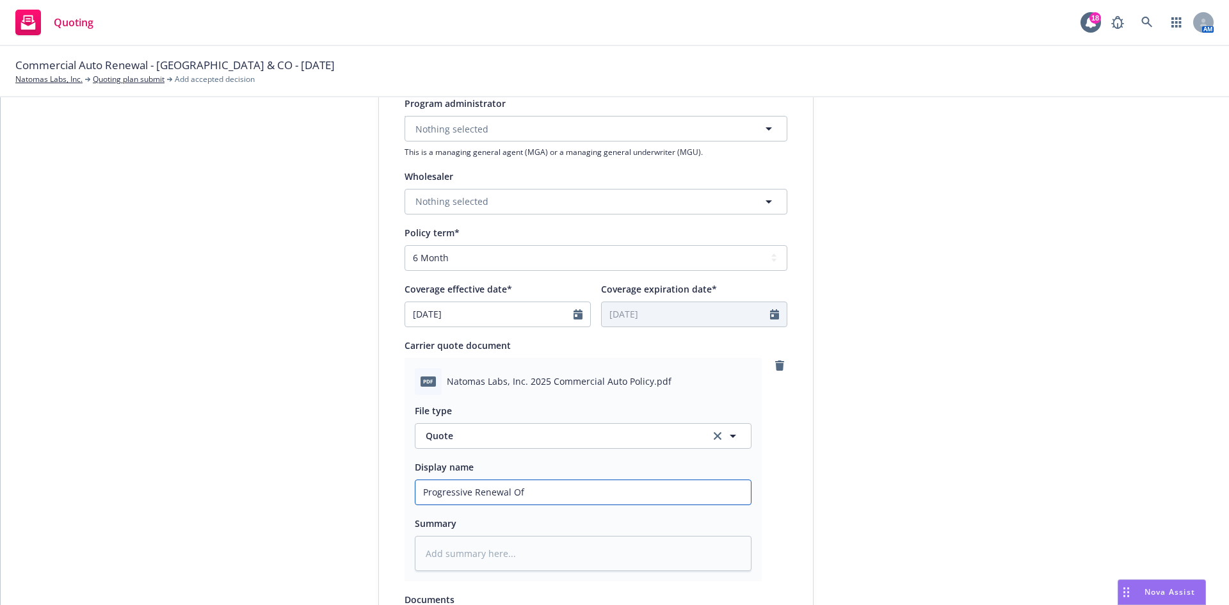
type textarea "x"
type input "Progressive Renewal Off"
type textarea "x"
type input "Progressive Renewal Offe"
type textarea "x"
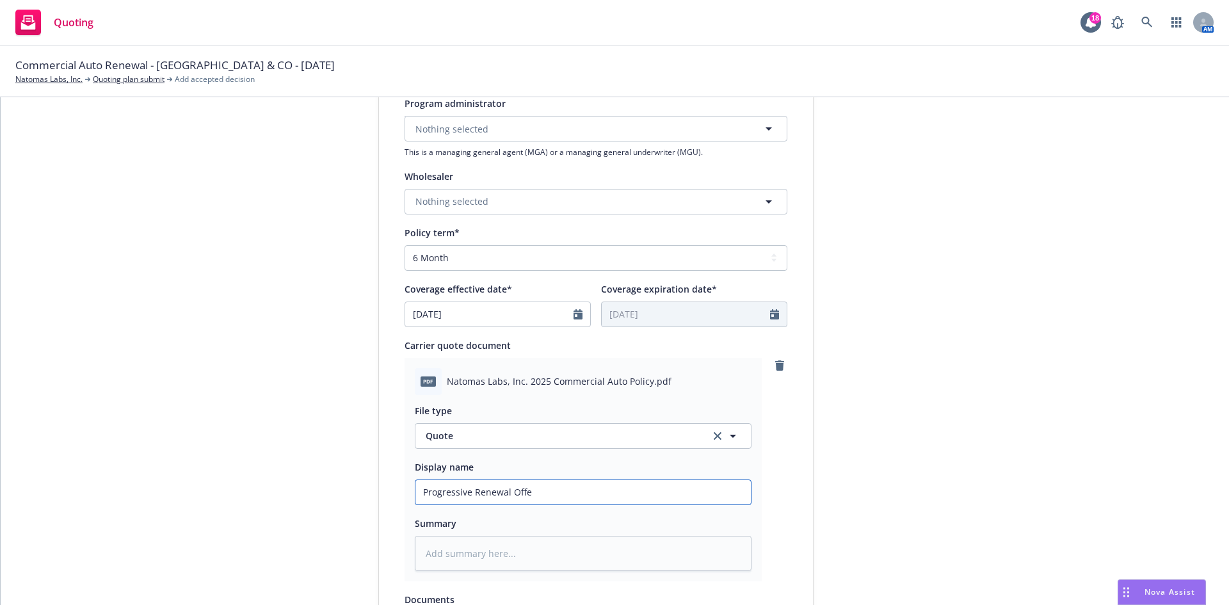
type input "Progressive Renewal Offer"
type textarea "x"
type input "Progressive Renewal Offer"
type textarea "x"
type input "Progressive Renewal Offer -"
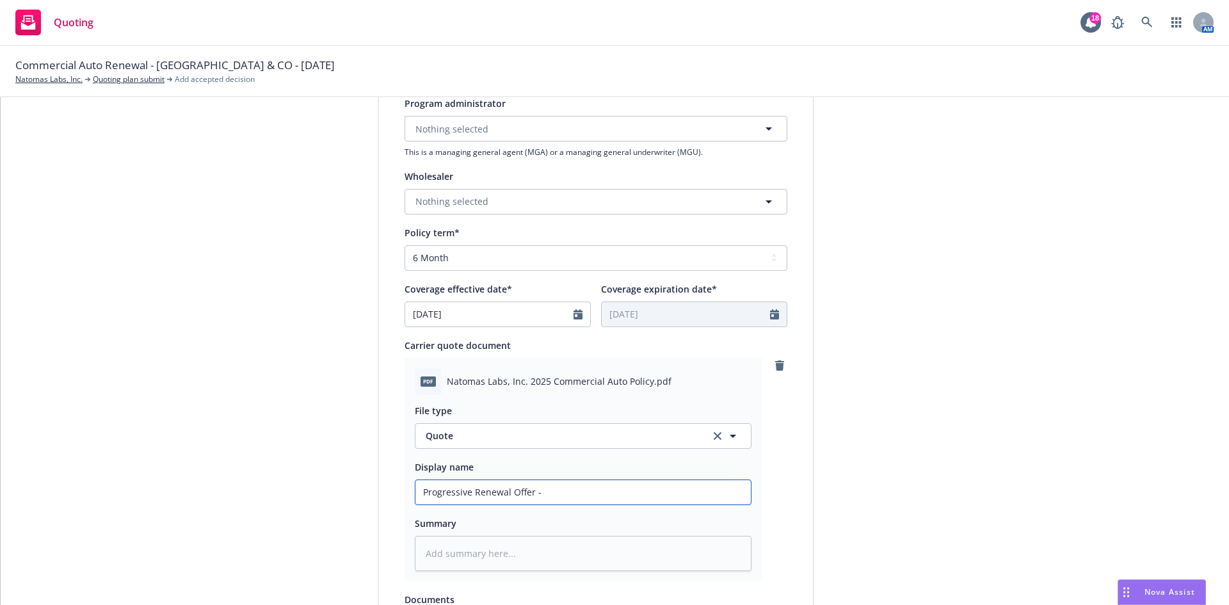
type textarea "x"
type input "Progressive Renewal Offer -"
type textarea "x"
type input "Progressive Renewal Offer - C"
type textarea "x"
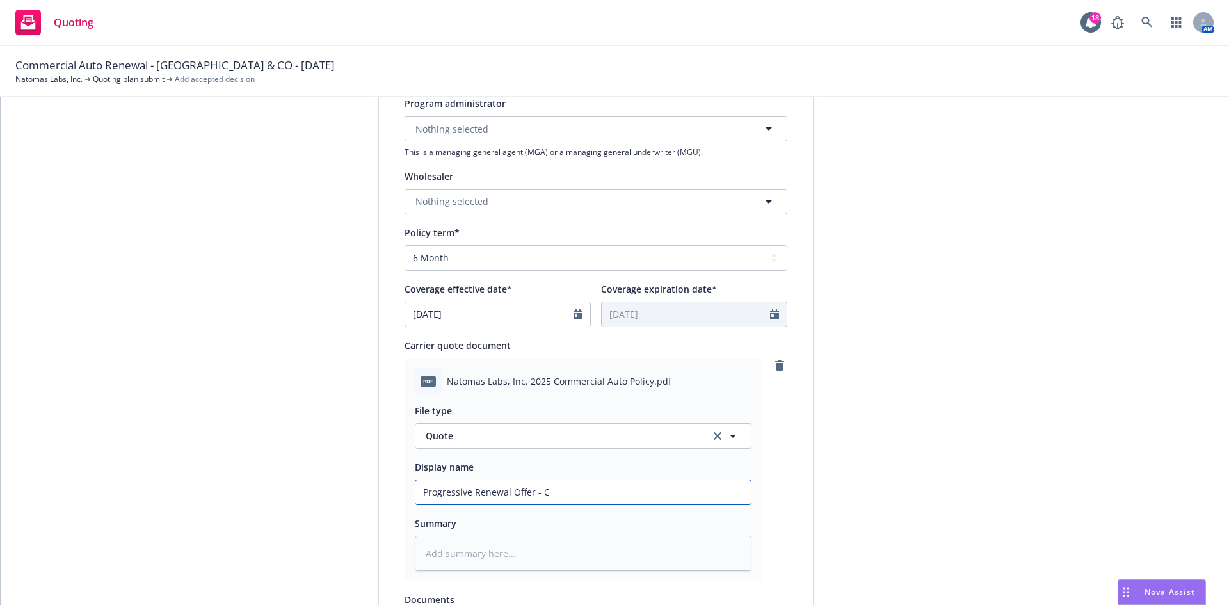
type input "Progressive Renewal Offer - CA"
type textarea "x"
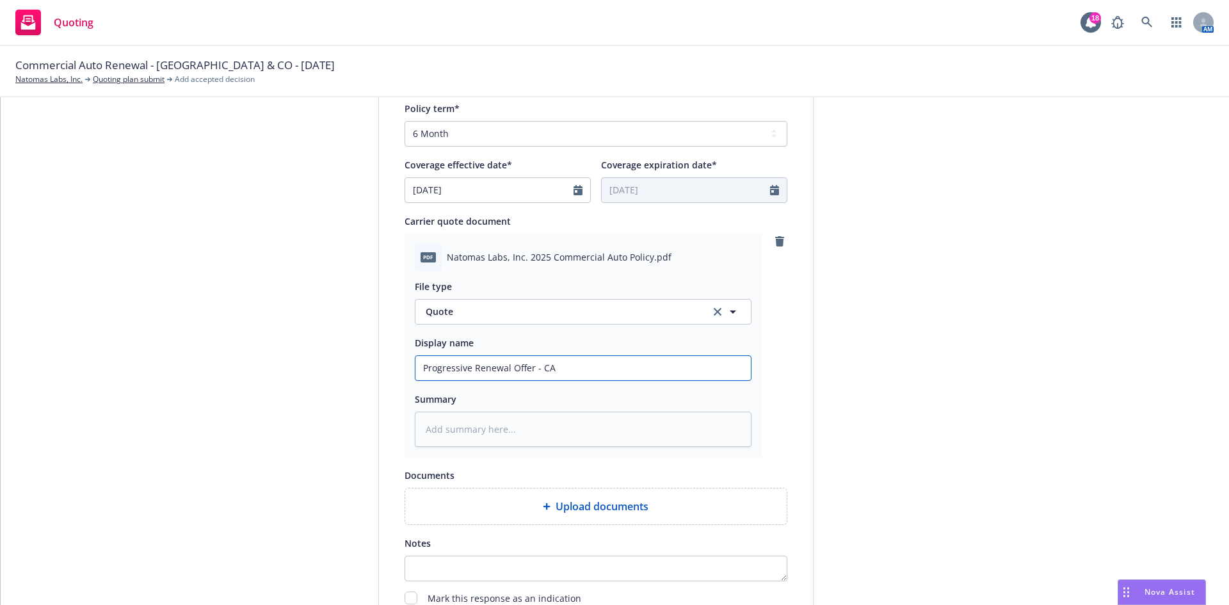
scroll to position [512, 0]
type input "Progressive Renewal Offer - CA"
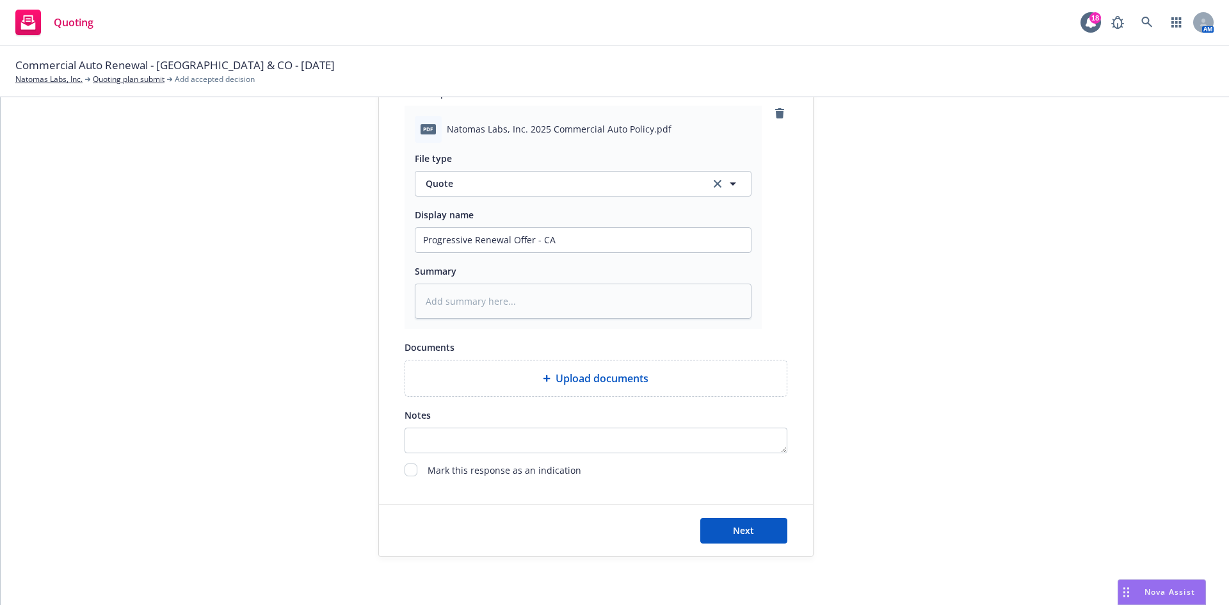
scroll to position [640, 0]
click at [733, 532] on span "Next" at bounding box center [743, 527] width 21 height 12
type textarea "x"
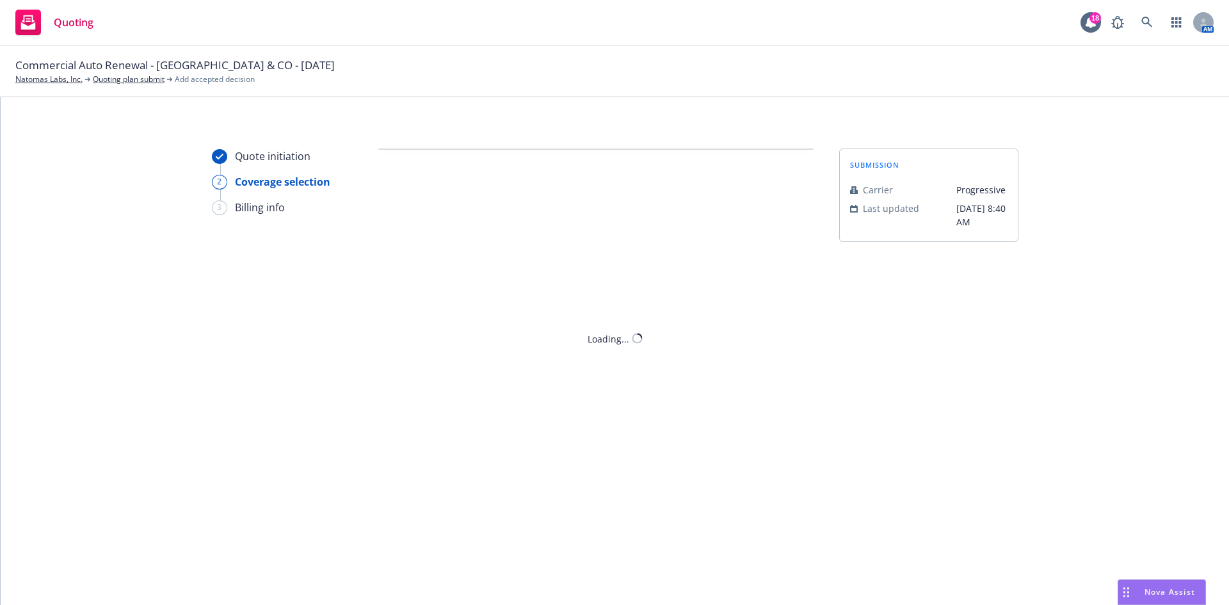
scroll to position [0, 0]
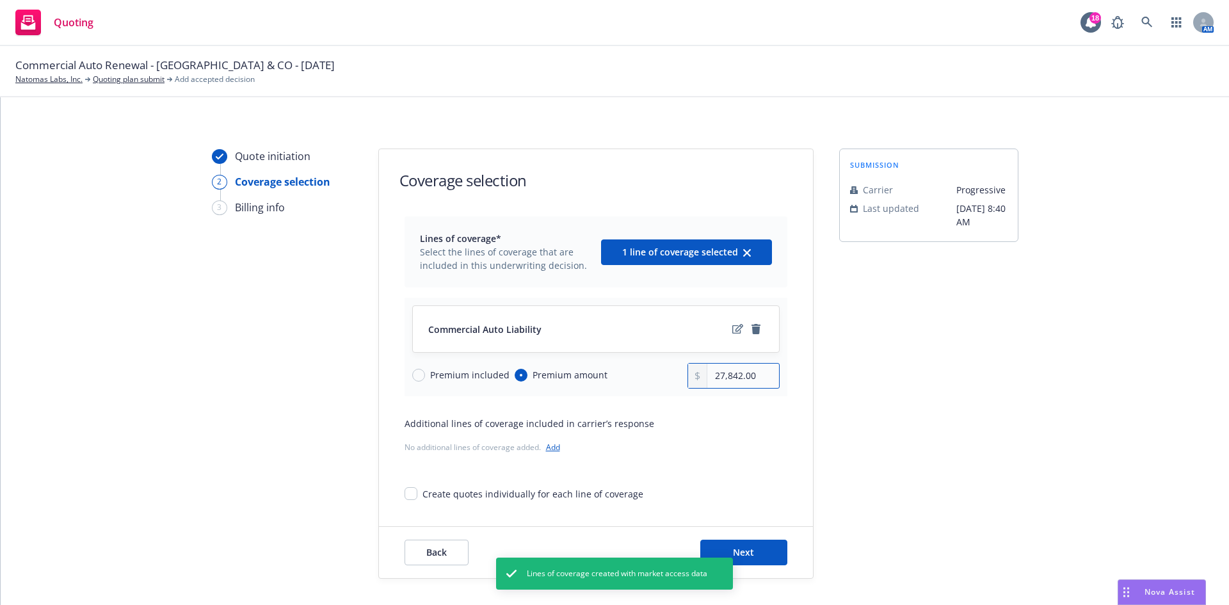
click at [754, 371] on input "27,842.00" at bounding box center [742, 376] width 71 height 24
drag, startPoint x: 759, startPoint y: 373, endPoint x: 655, endPoint y: 376, distance: 104.4
click at [656, 376] on div "Premium included Premium amount 27,842.00" at bounding box center [596, 376] width 368 height 26
